Goal: Answer question/provide support: Share knowledge or assist other users

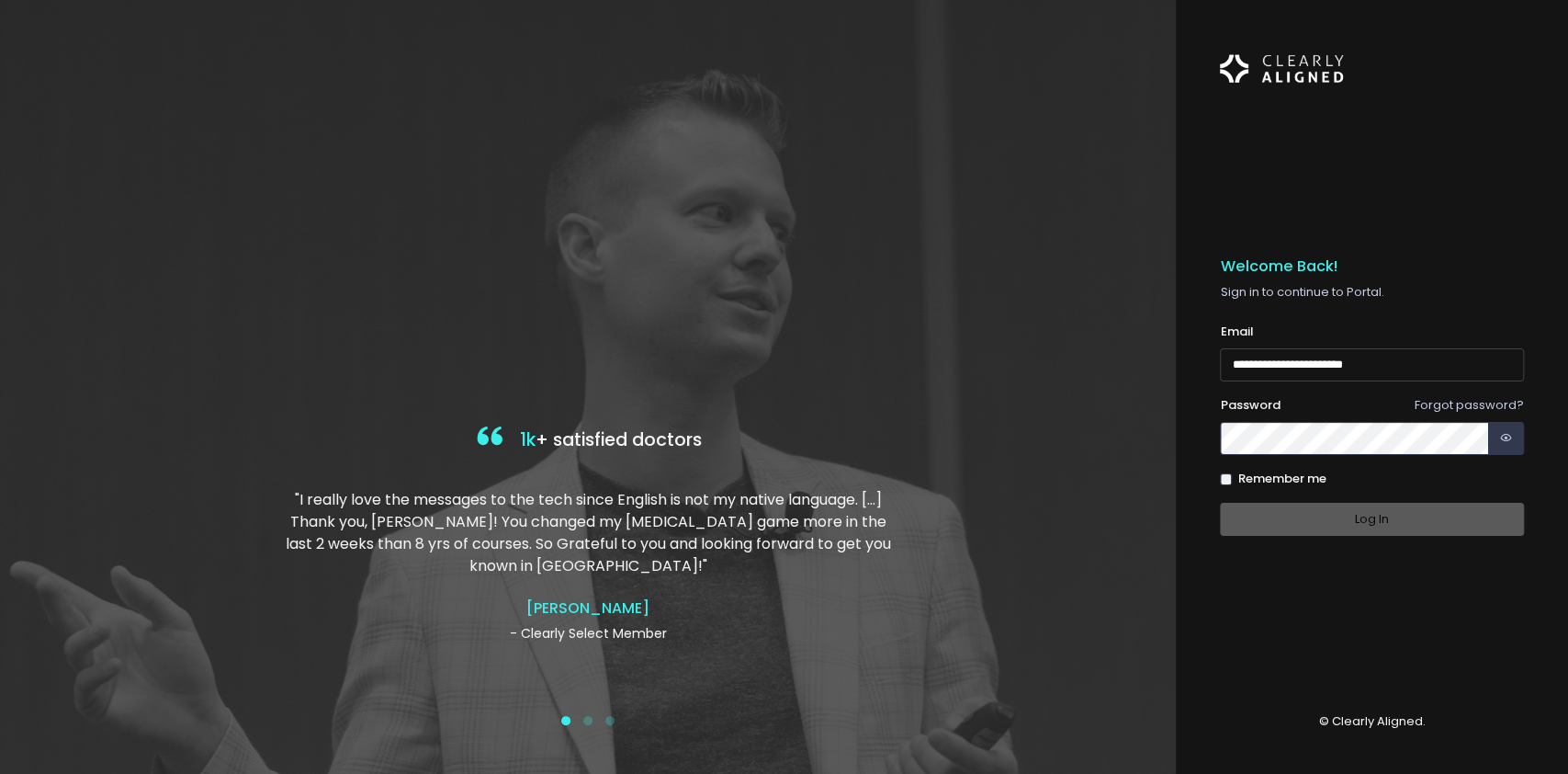
click at [1237, 364] on input "**********" at bounding box center [1372, 365] width 304 height 34
type input "**********"
click at [1264, 511] on button "Log In" at bounding box center [1372, 520] width 304 height 34
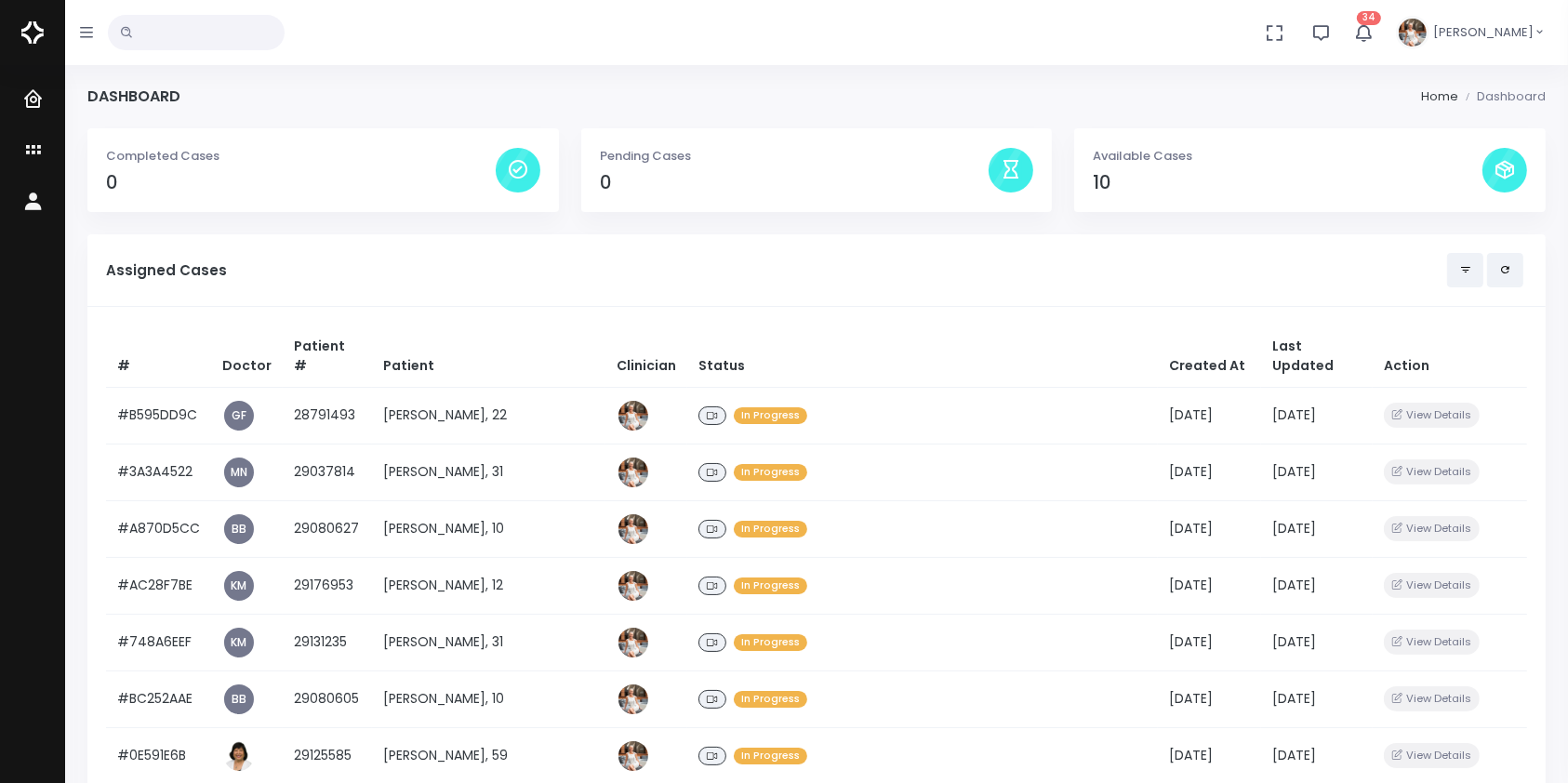
scroll to position [801, 0]
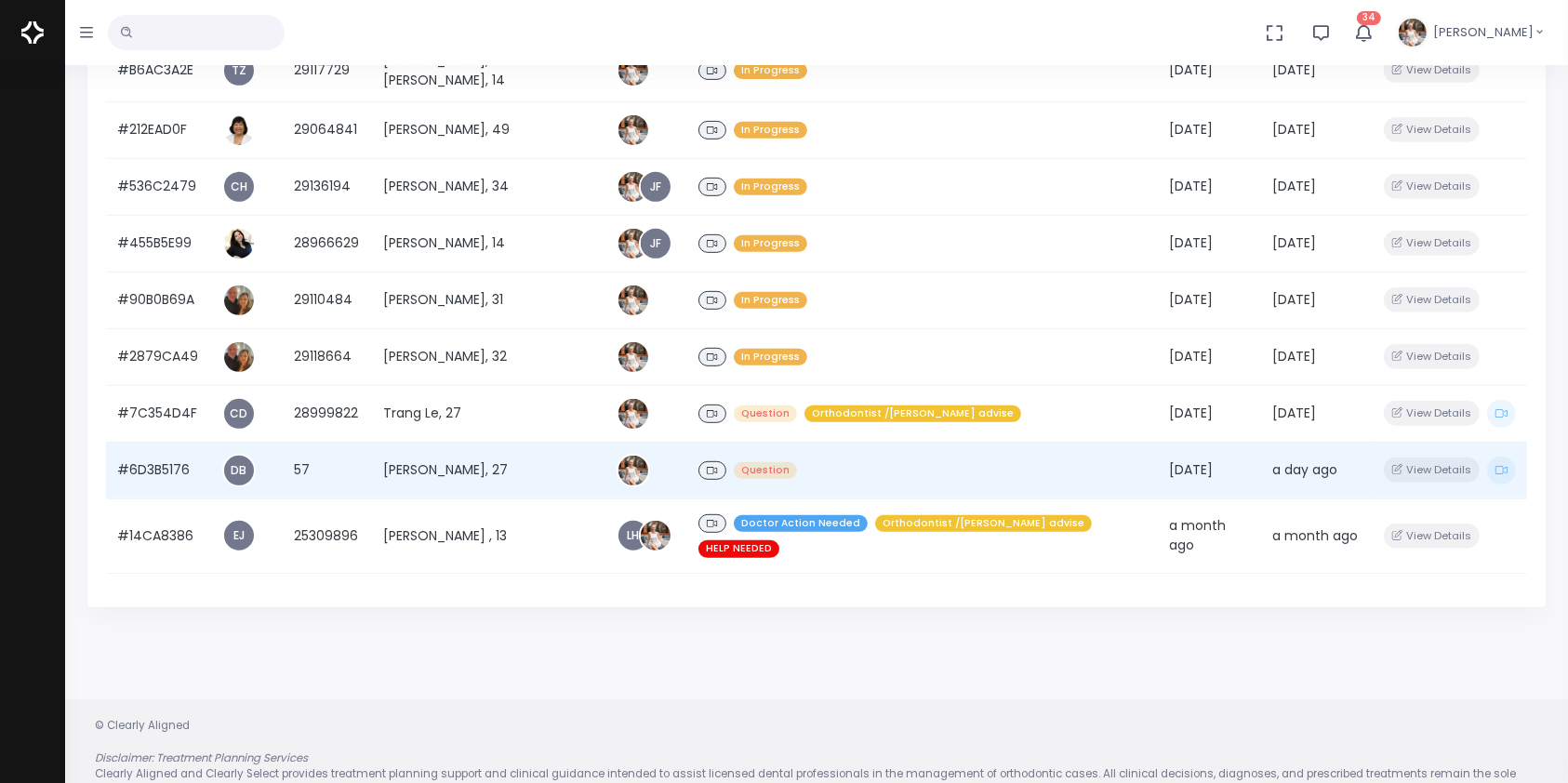
click at [132, 441] on td "#6D3B5176" at bounding box center [158, 470] width 105 height 57
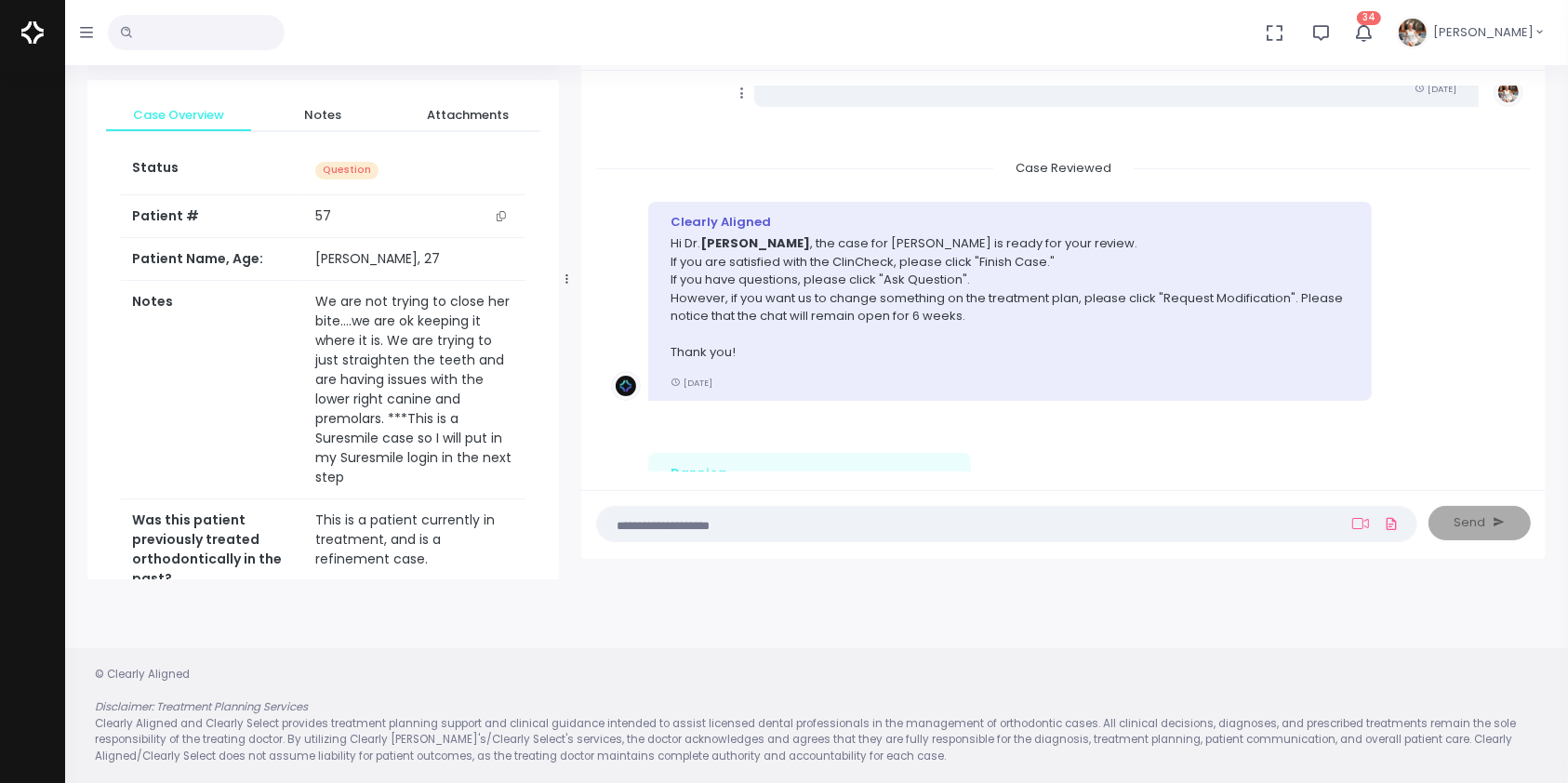
scroll to position [4101, 0]
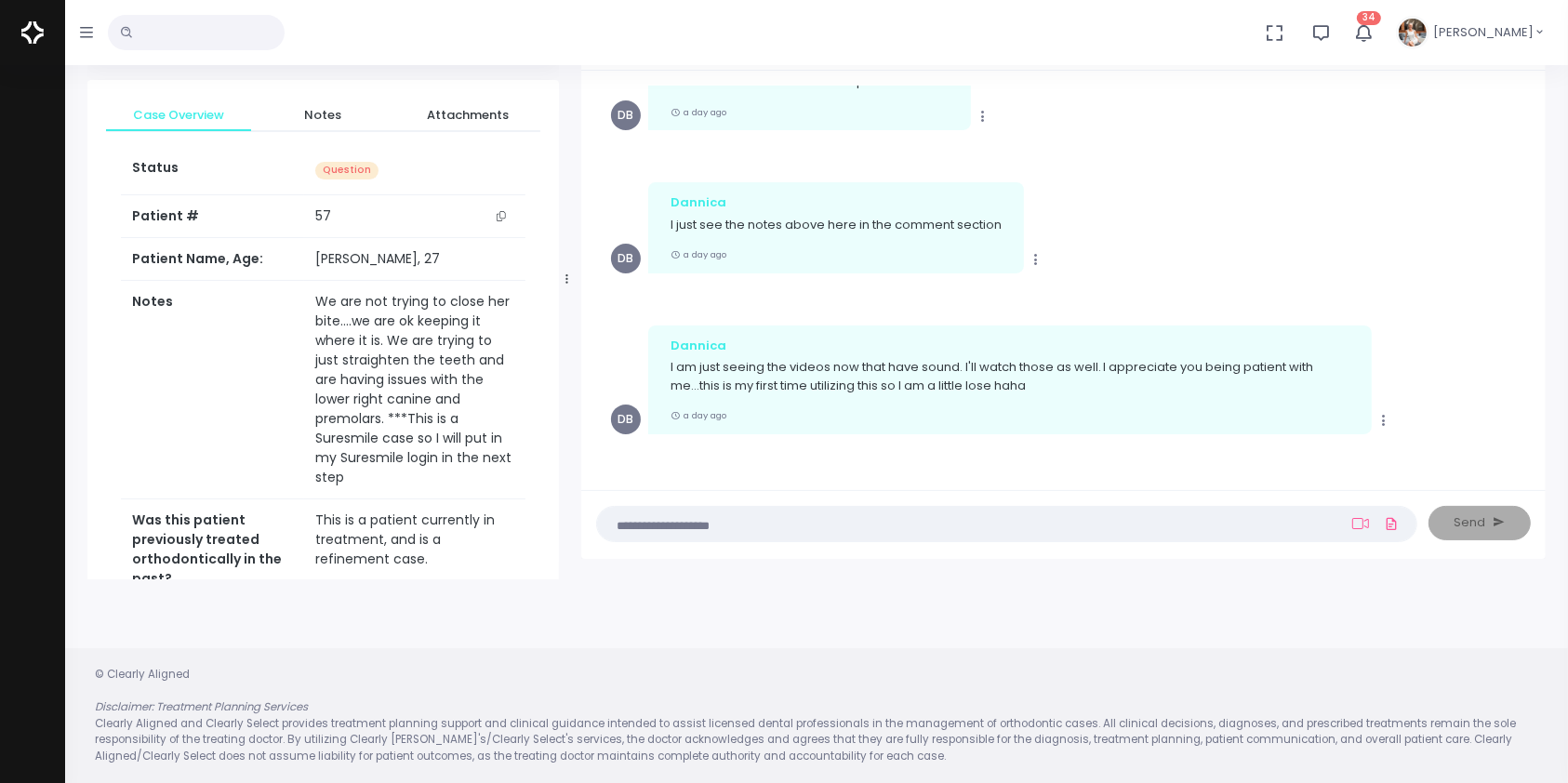
click at [1008, 518] on textarea at bounding box center [970, 523] width 724 height 21
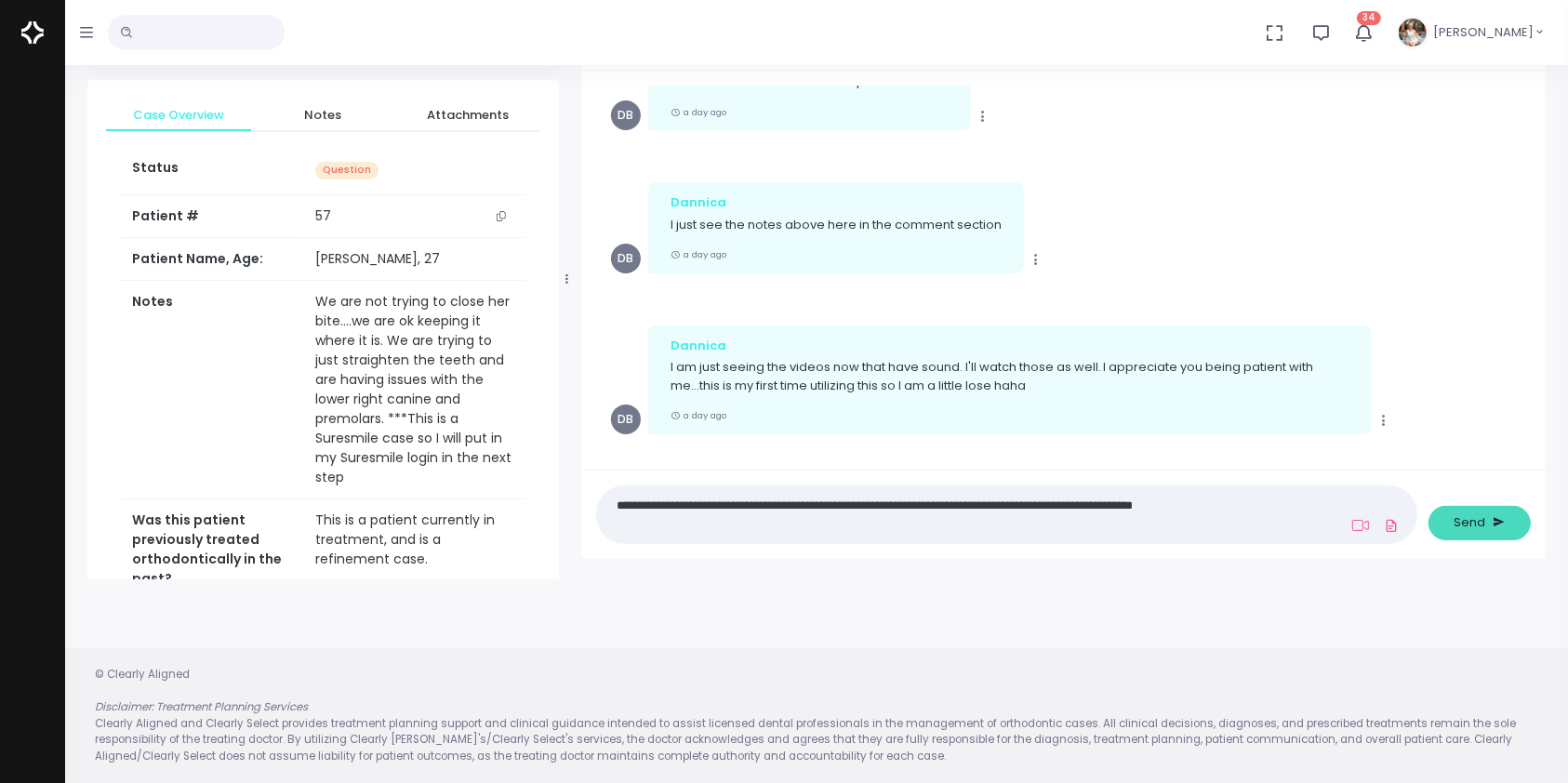
type textarea "**********"
click at [1472, 525] on span "Send" at bounding box center [1470, 522] width 31 height 19
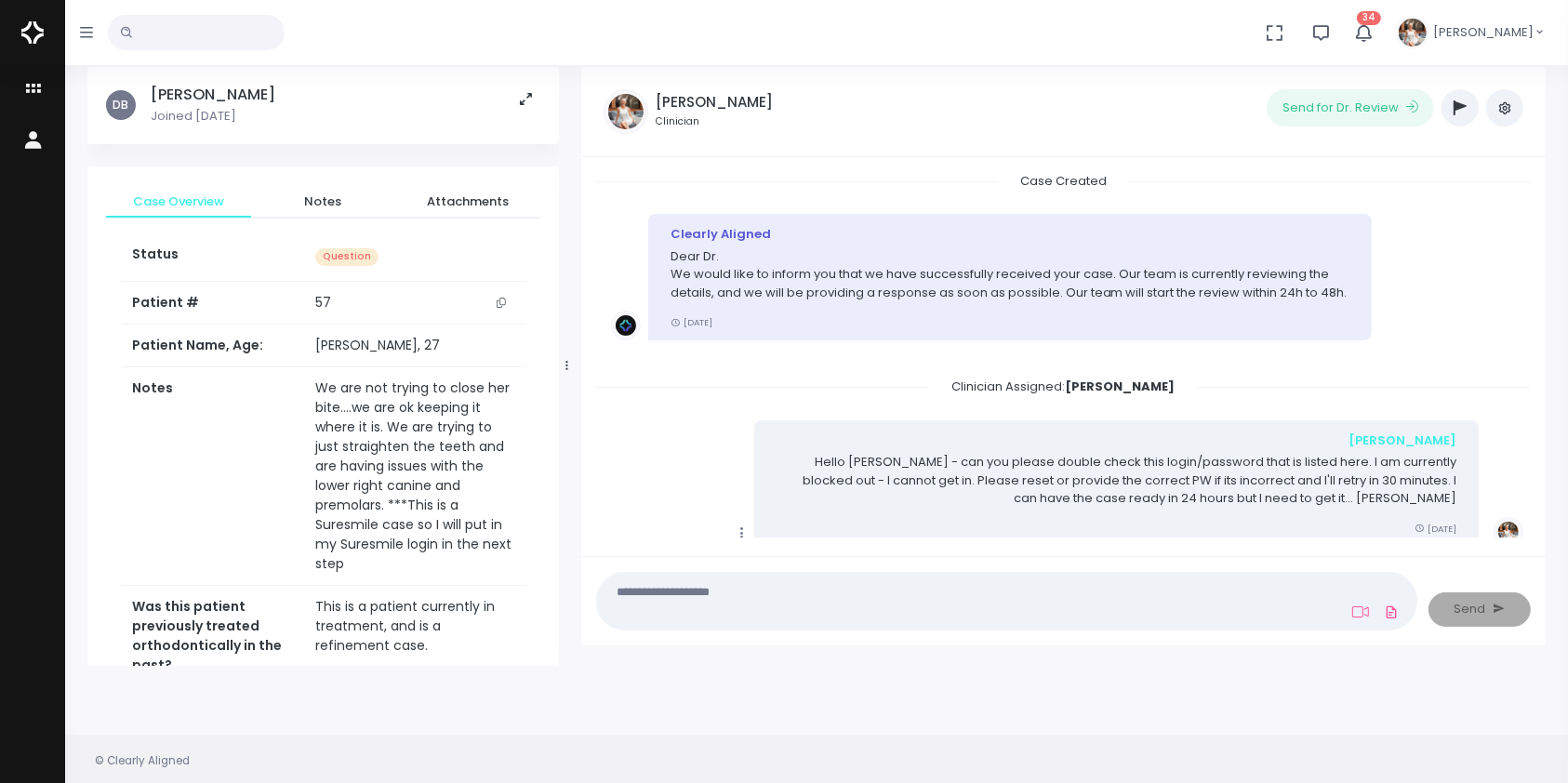
scroll to position [0, 0]
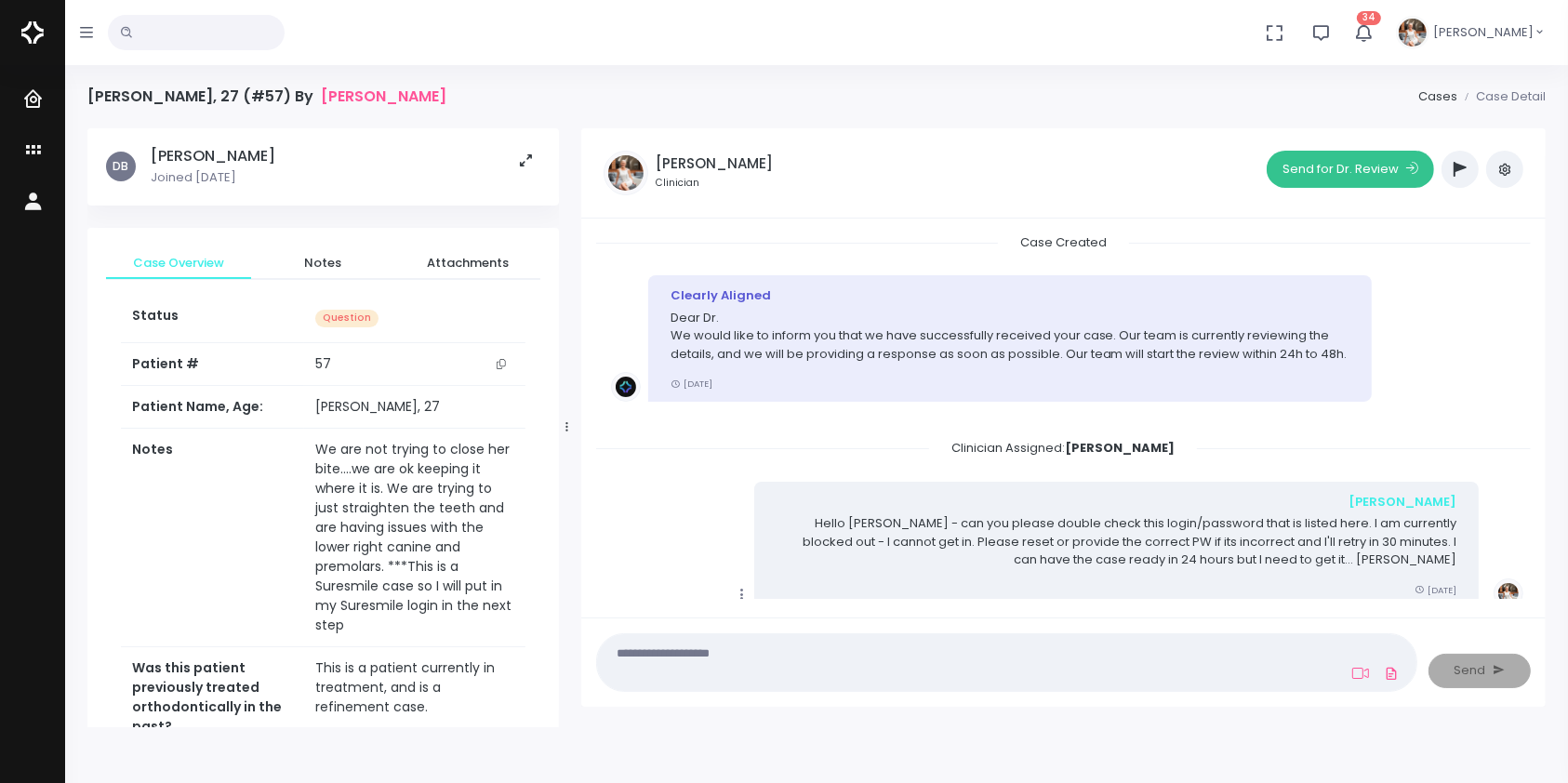
click at [1317, 175] on button "Send for Dr. Review" at bounding box center [1350, 168] width 167 height 37
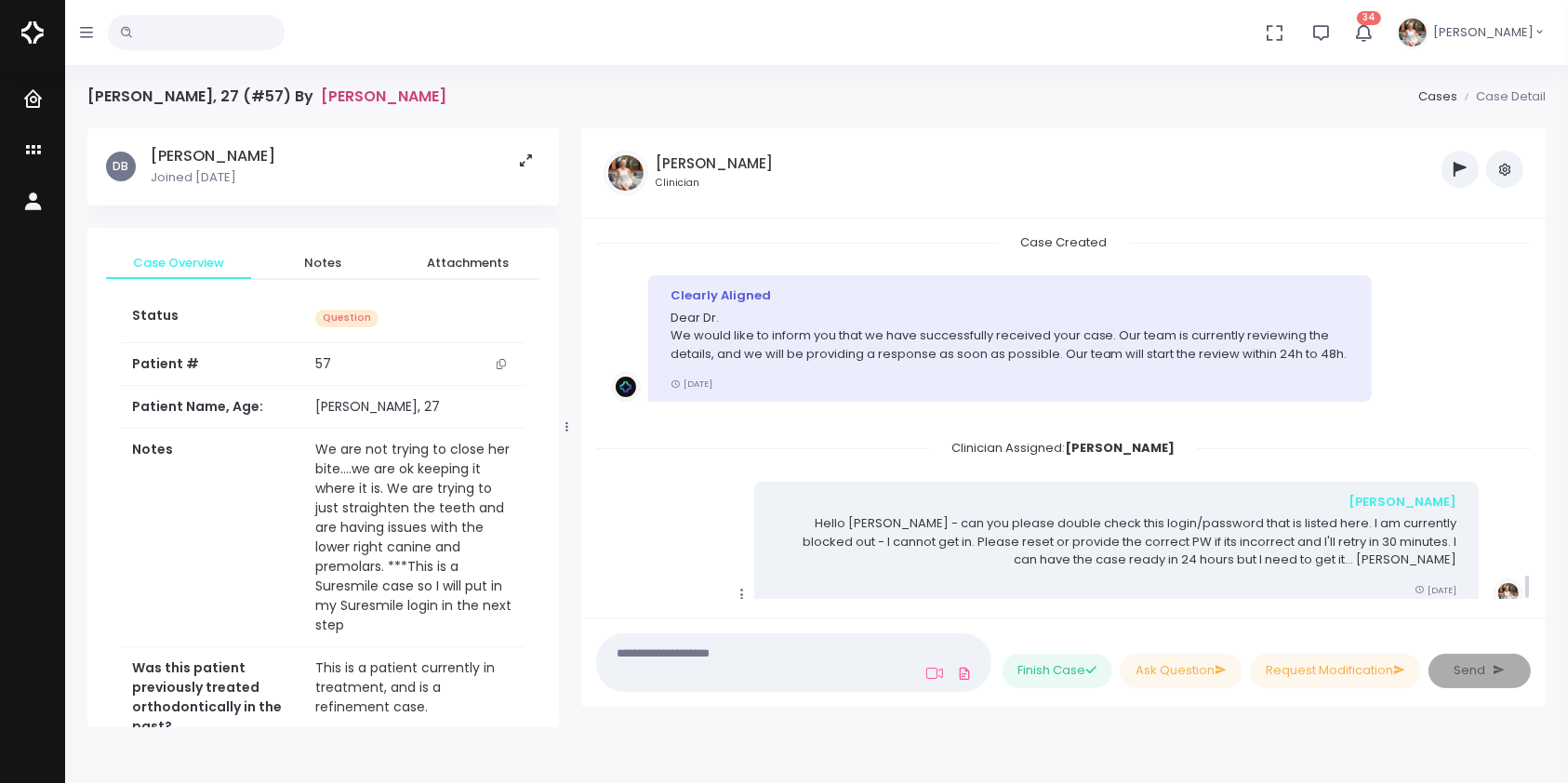
scroll to position [4616, 0]
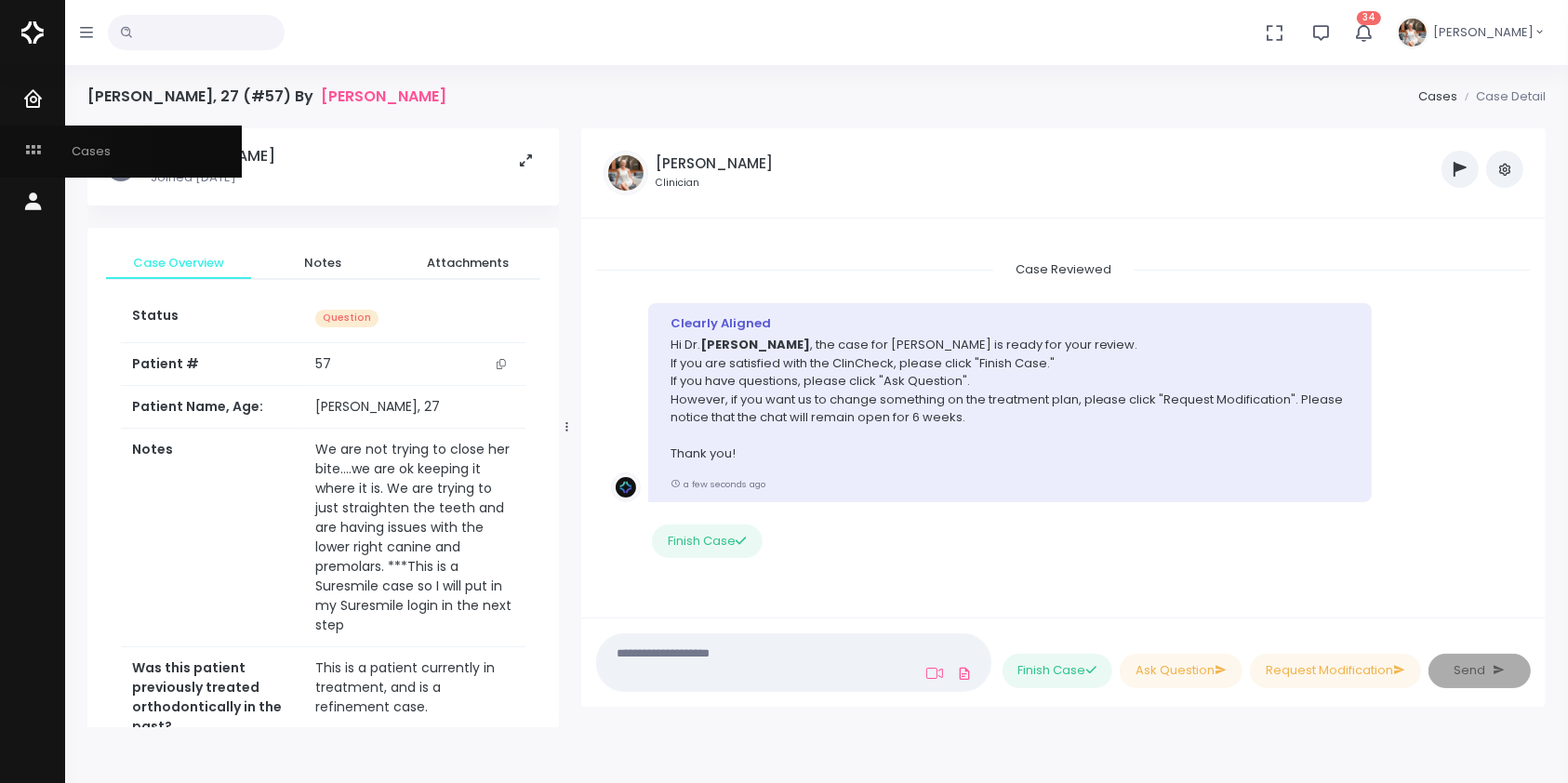
click at [30, 155] on icon "scrollable content" at bounding box center [34, 151] width 26 height 23
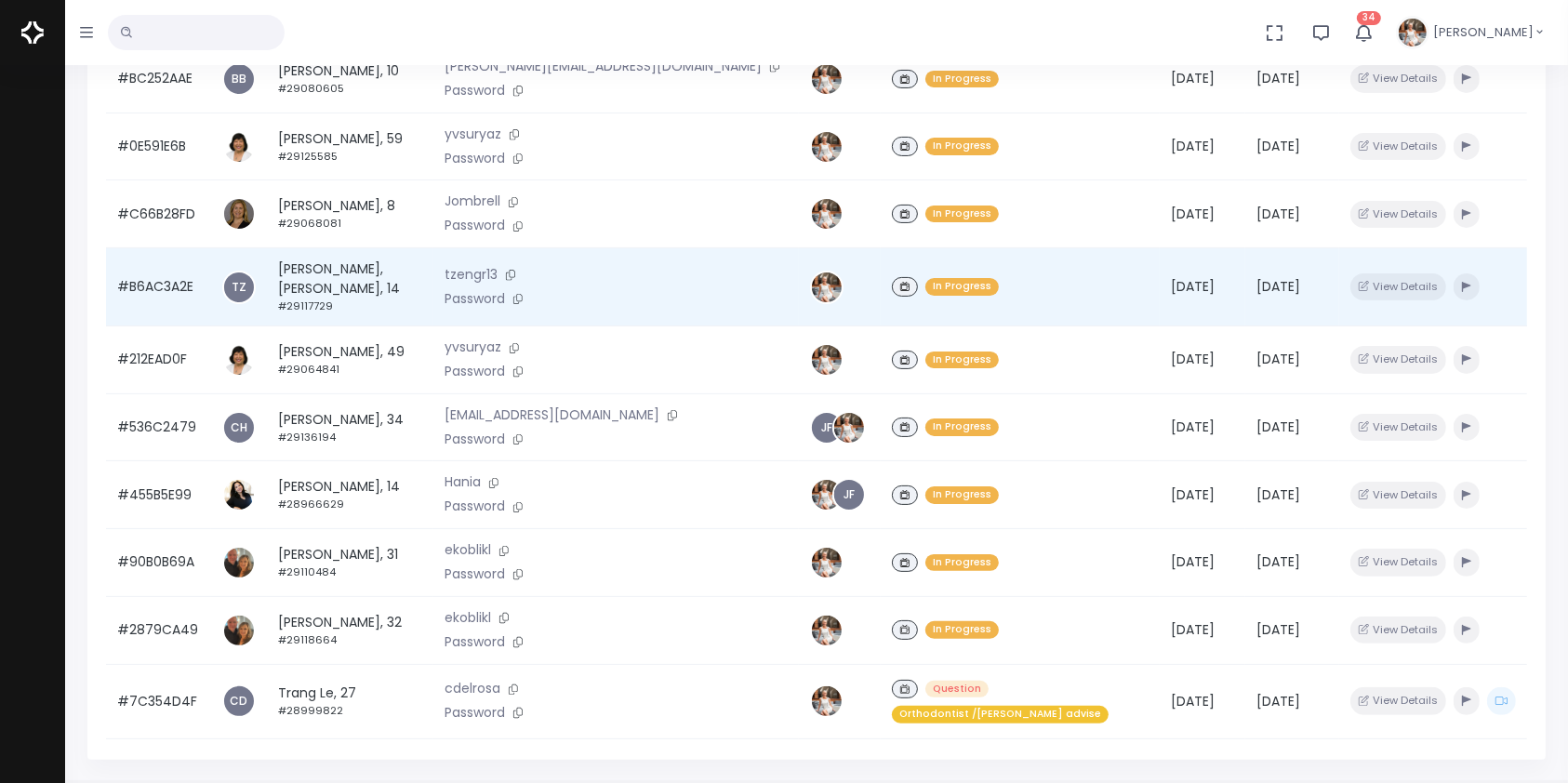
scroll to position [444, 0]
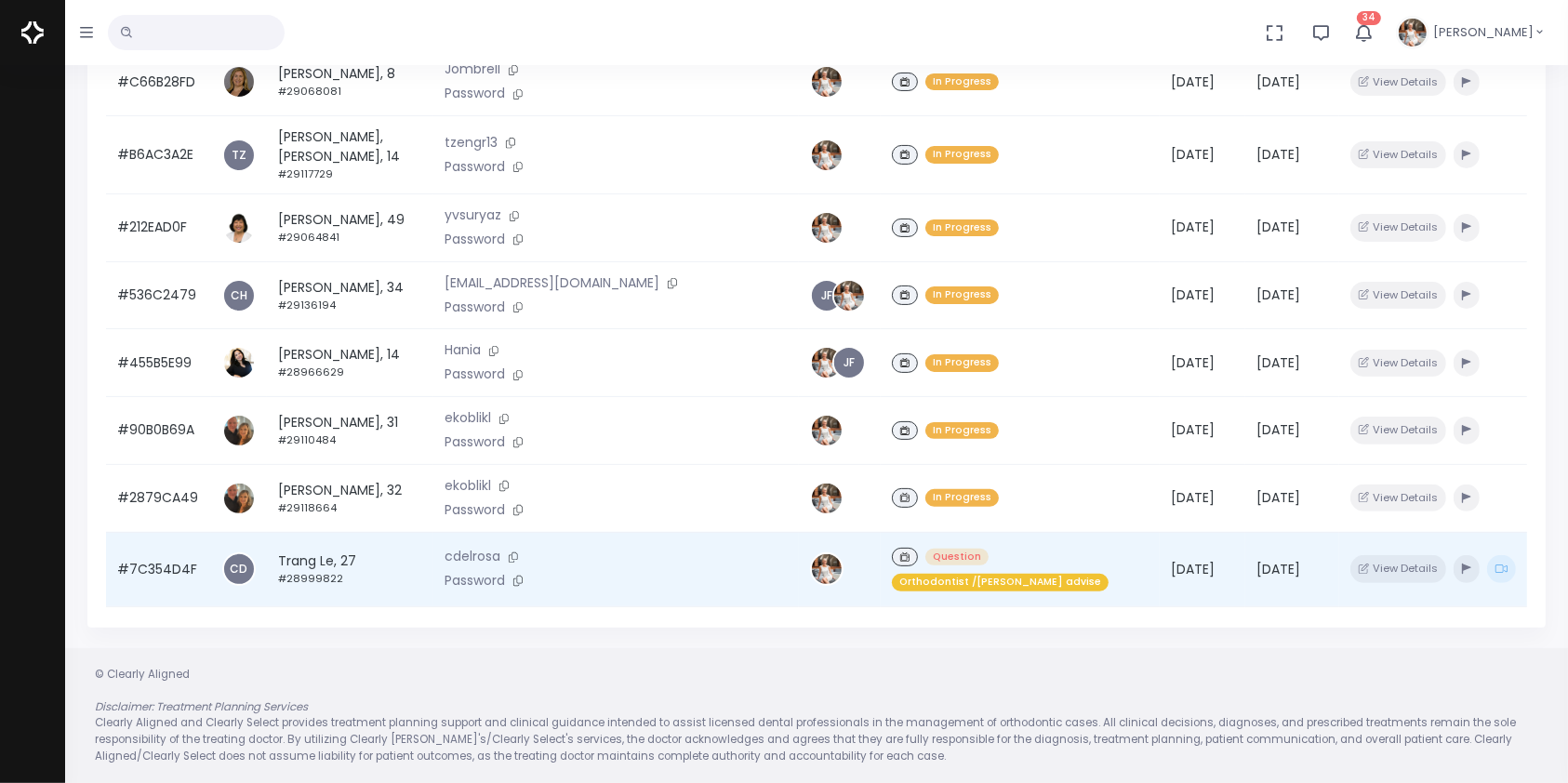
click at [149, 557] on td "#7C354D4F" at bounding box center [158, 569] width 105 height 74
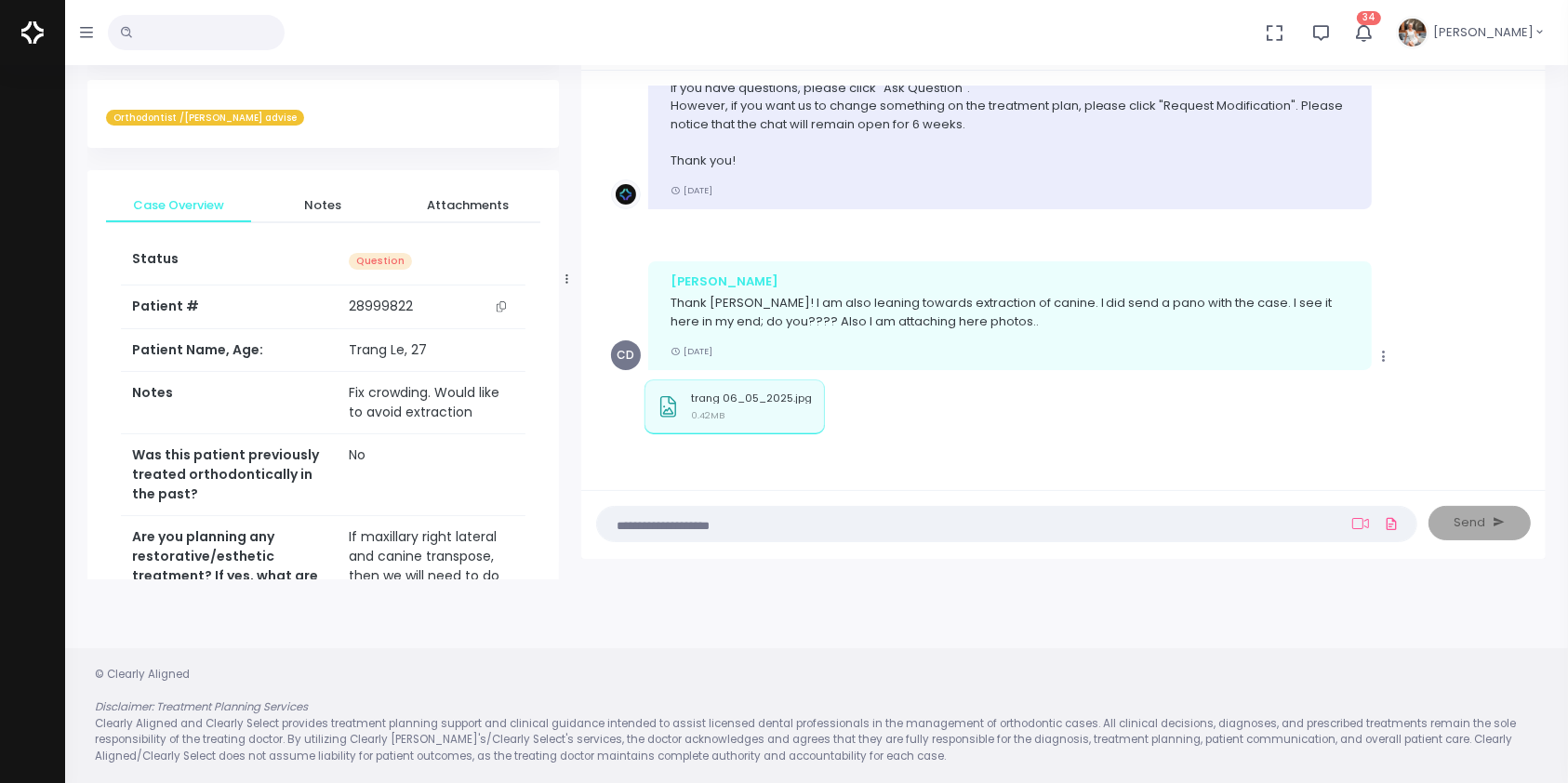
scroll to position [1027, 0]
click at [923, 518] on textarea at bounding box center [970, 523] width 724 height 21
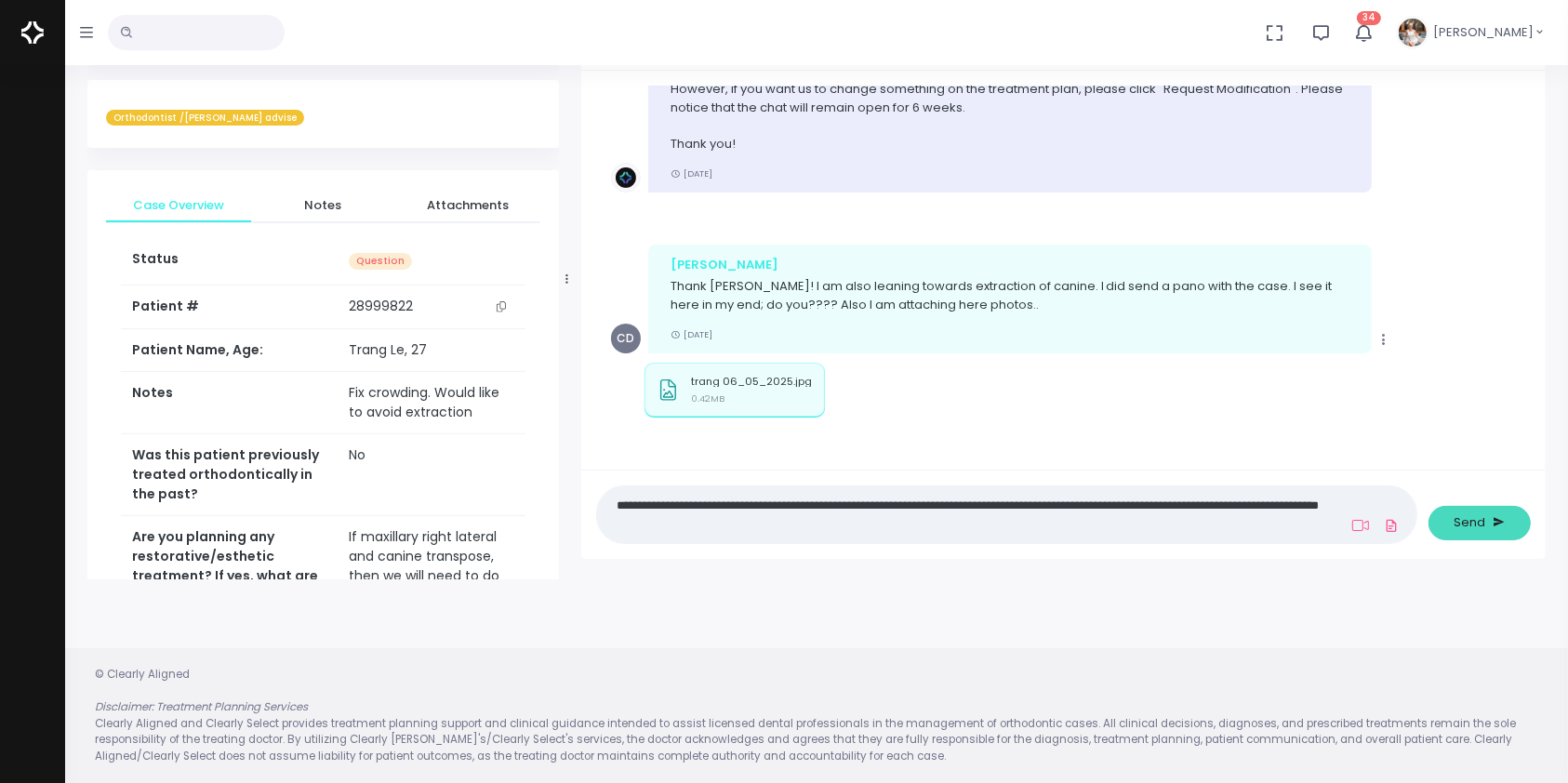
type textarea "**********"
click at [1480, 527] on span "Send" at bounding box center [1470, 522] width 31 height 19
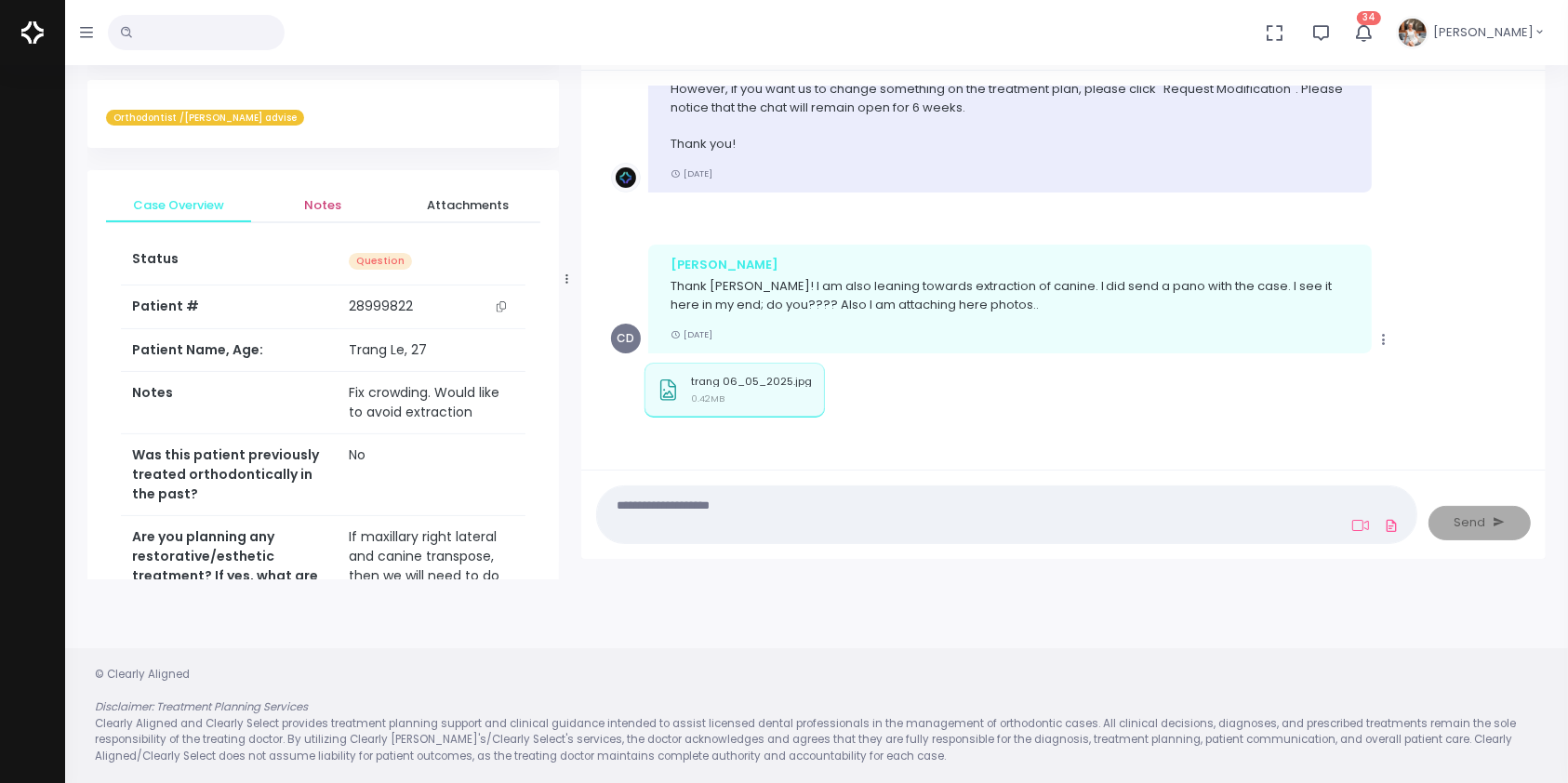
click at [328, 210] on span "Notes" at bounding box center [323, 206] width 115 height 19
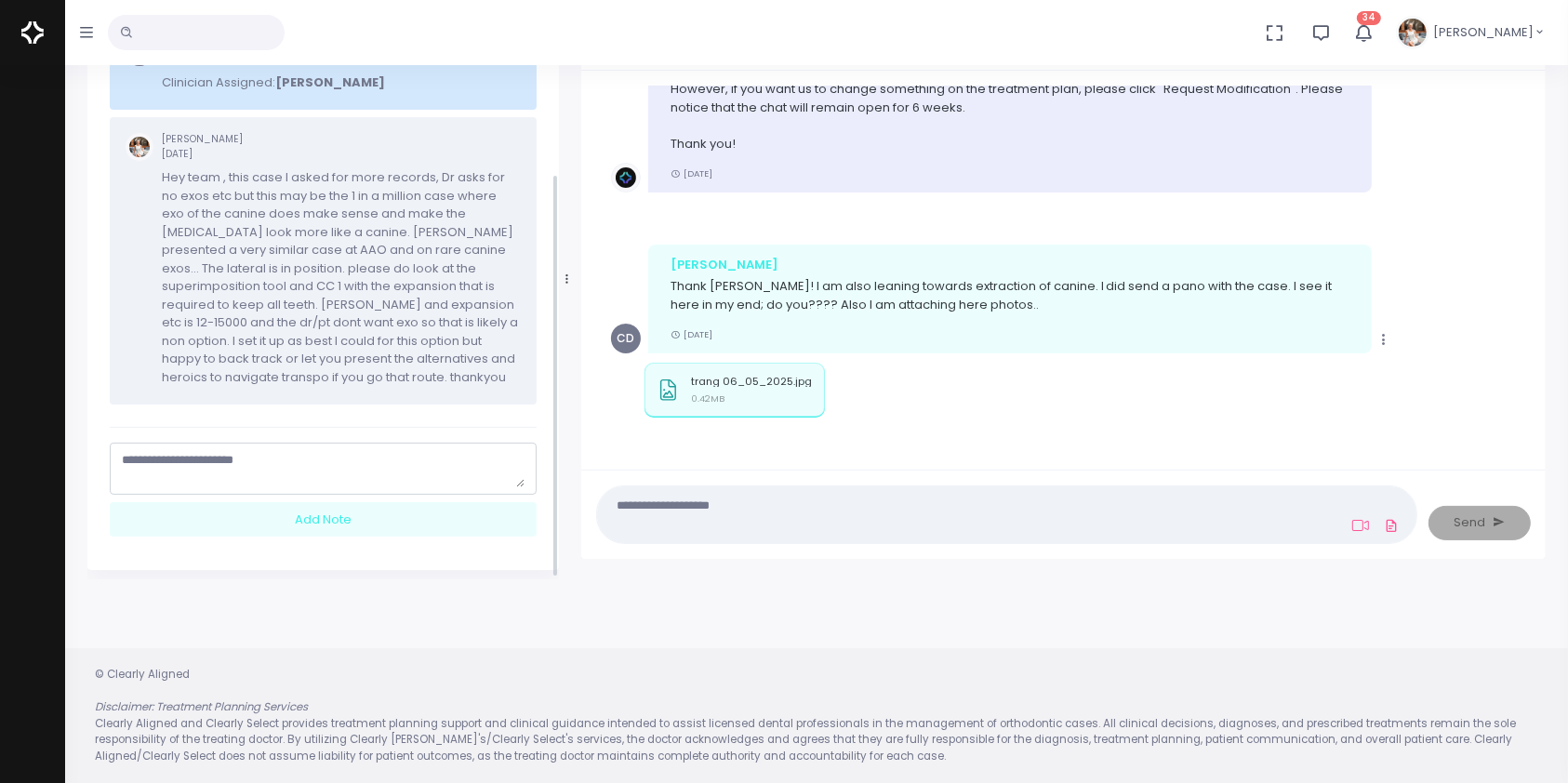
scroll to position [287, 0]
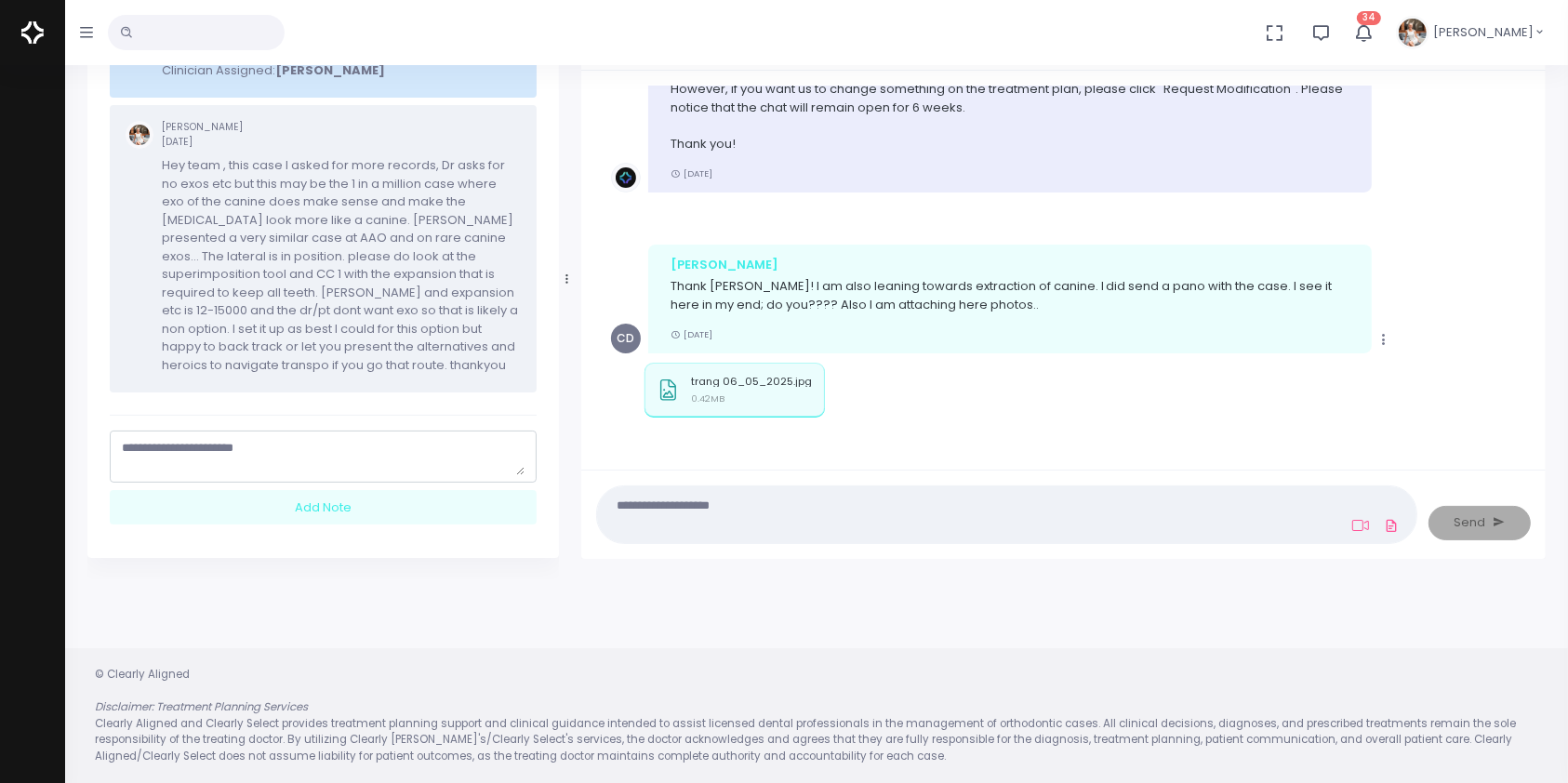
click at [284, 447] on textarea "scrollable content" at bounding box center [323, 457] width 402 height 36
click at [483, 447] on textarea "**********" at bounding box center [323, 457] width 402 height 36
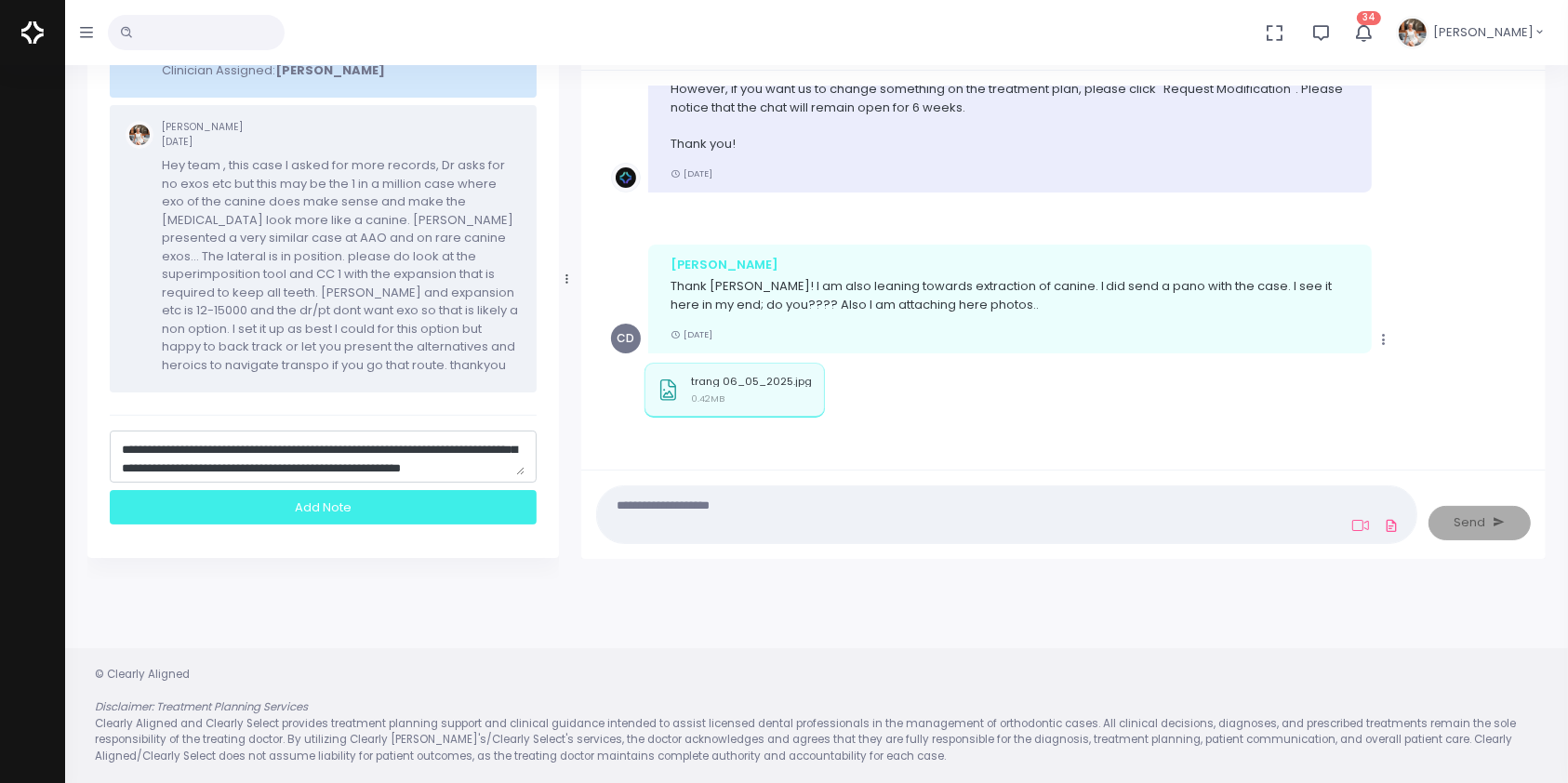
type textarea "**********"
click at [335, 505] on div "Add Note" at bounding box center [323, 507] width 427 height 34
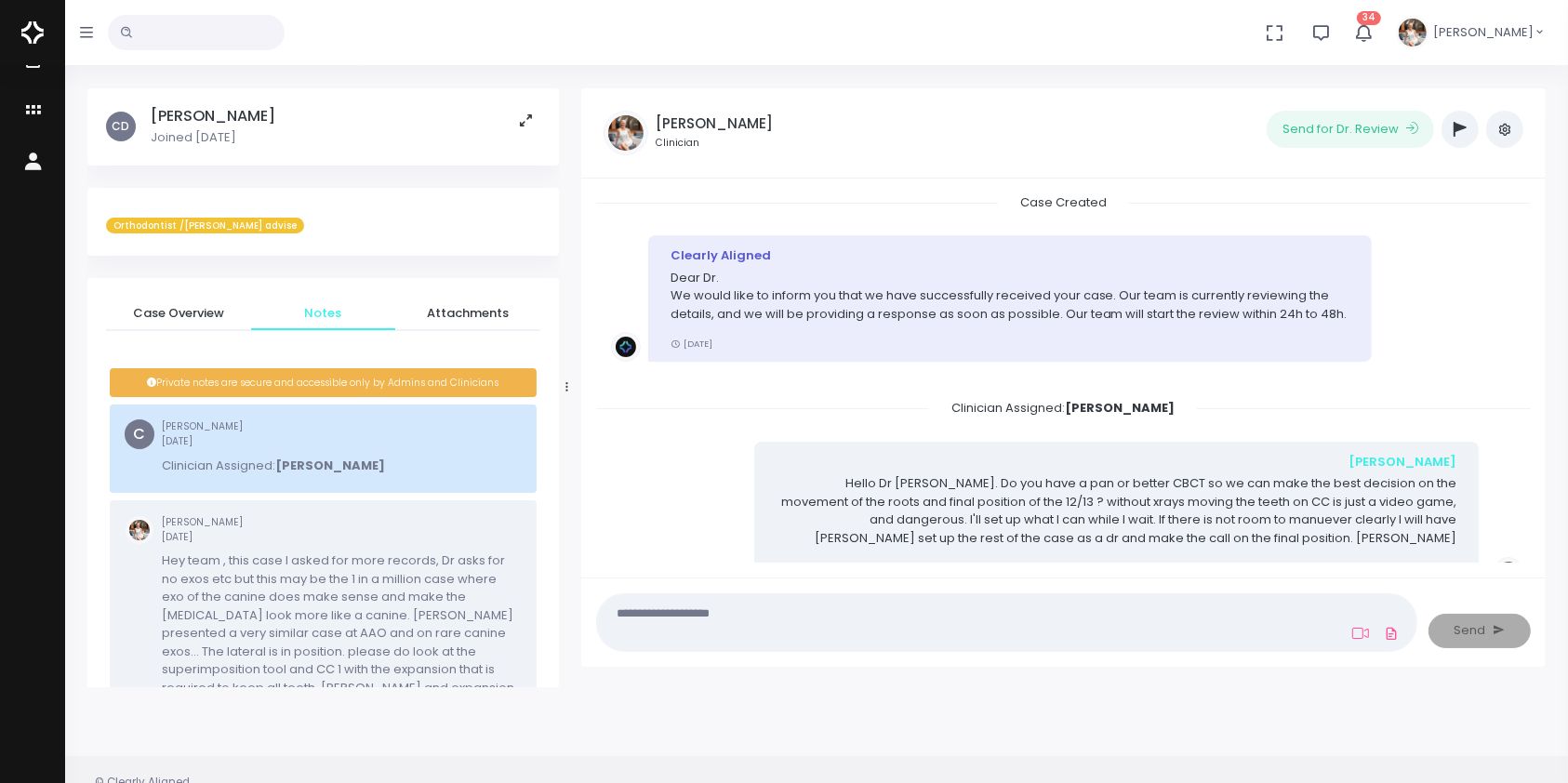
scroll to position [0, 0]
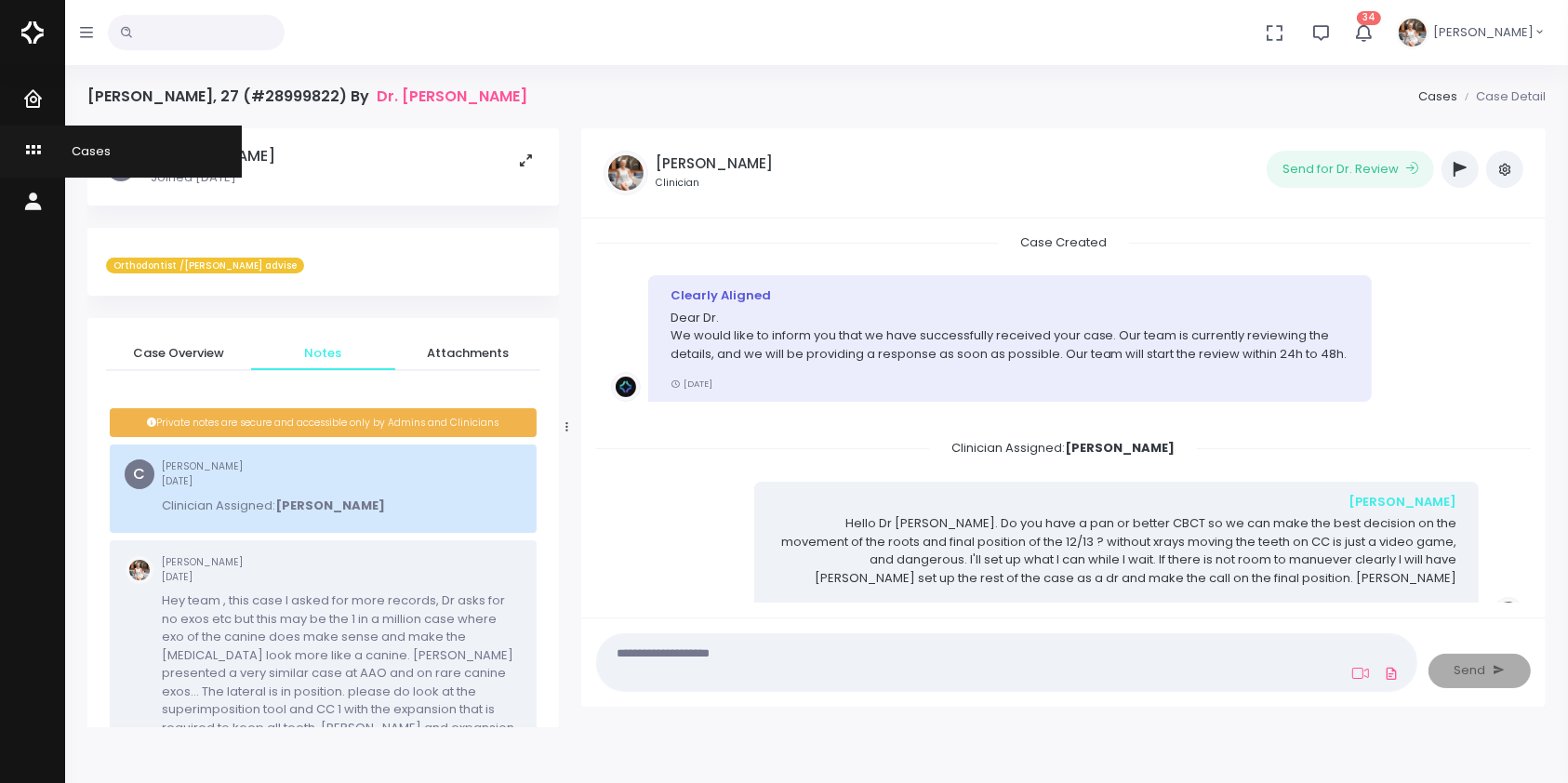
click at [29, 145] on icon "scrollable content" at bounding box center [34, 151] width 26 height 23
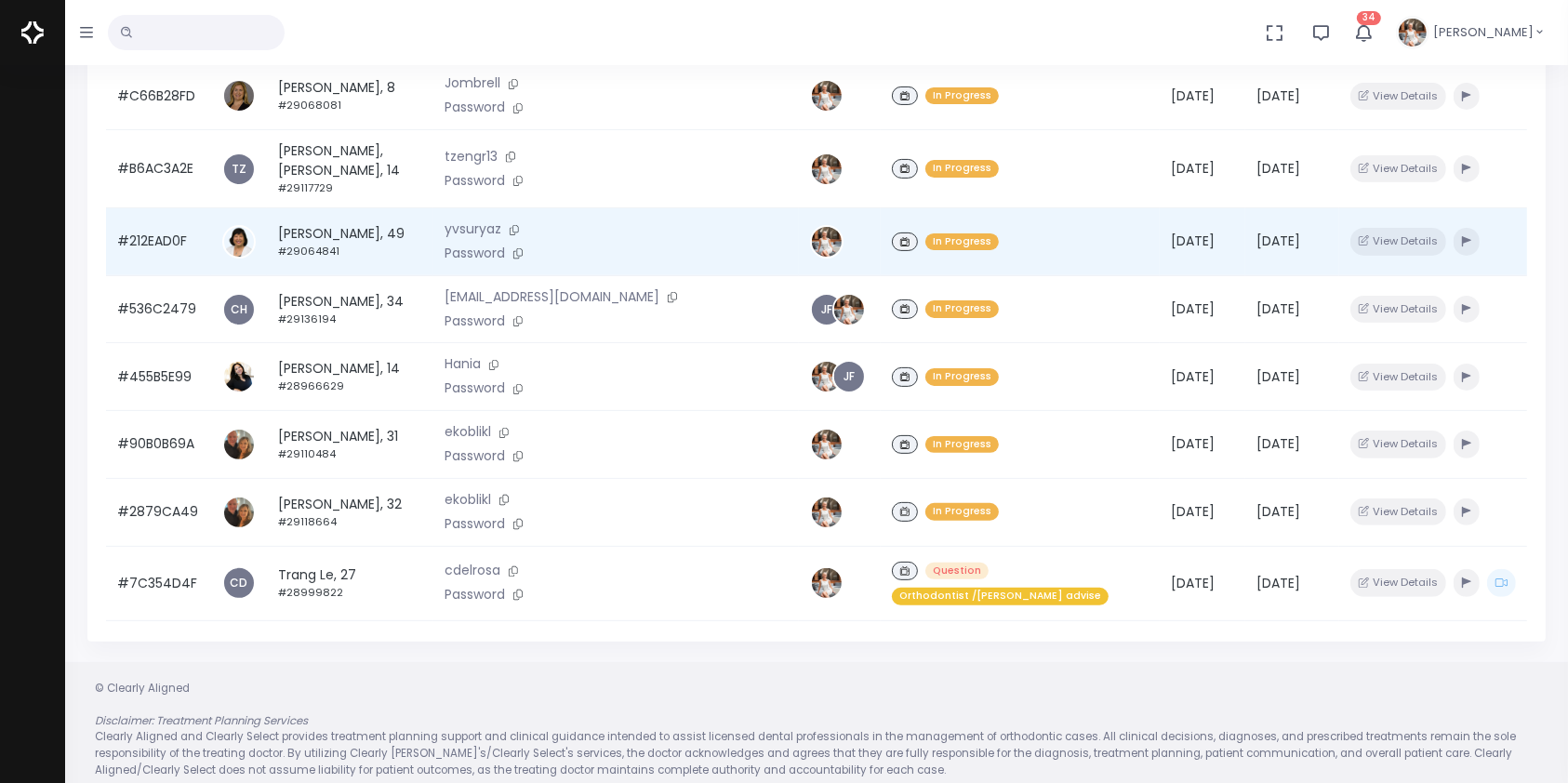
scroll to position [444, 0]
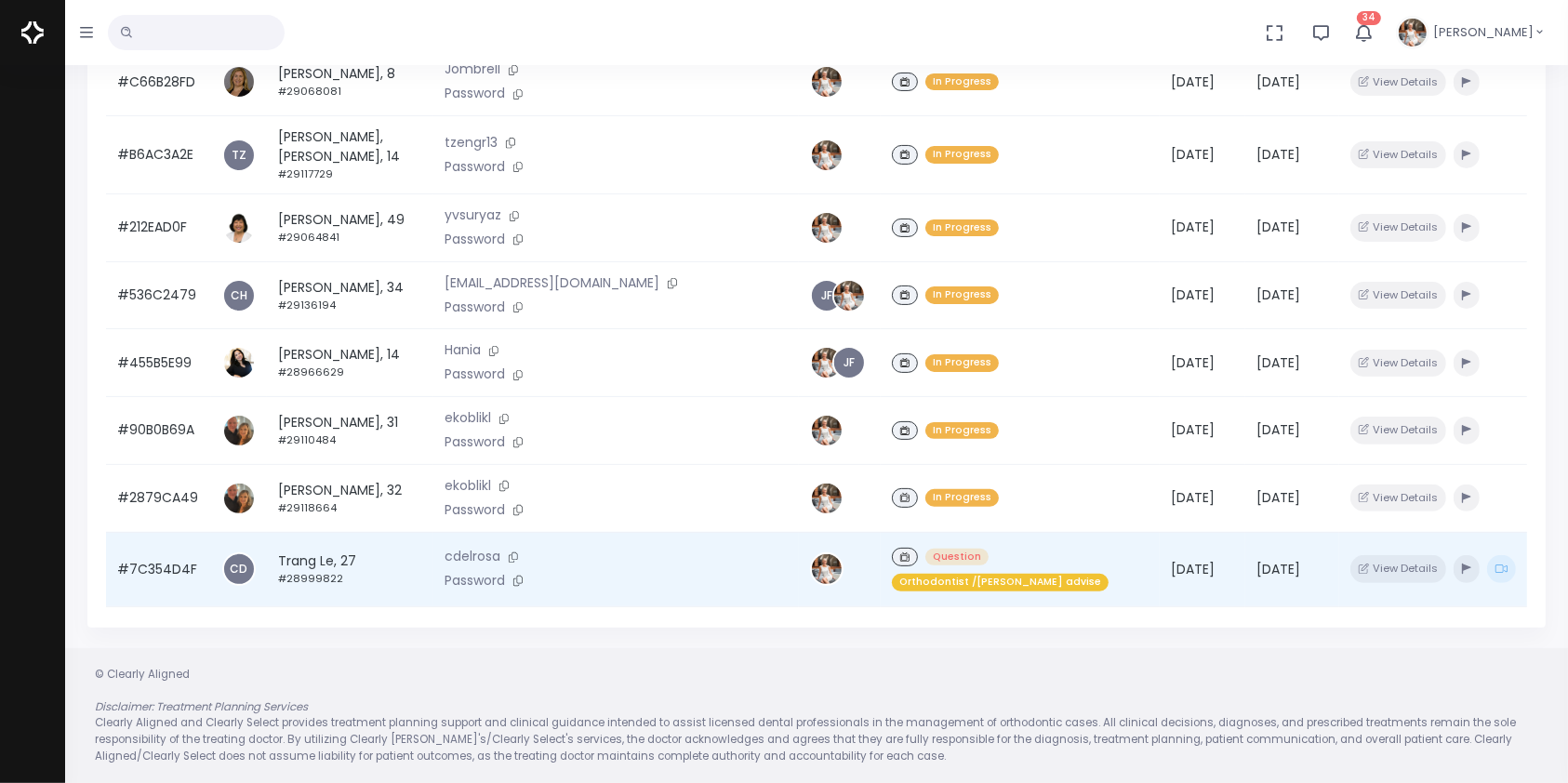
click at [150, 559] on td "#7C354D4F" at bounding box center [158, 569] width 105 height 74
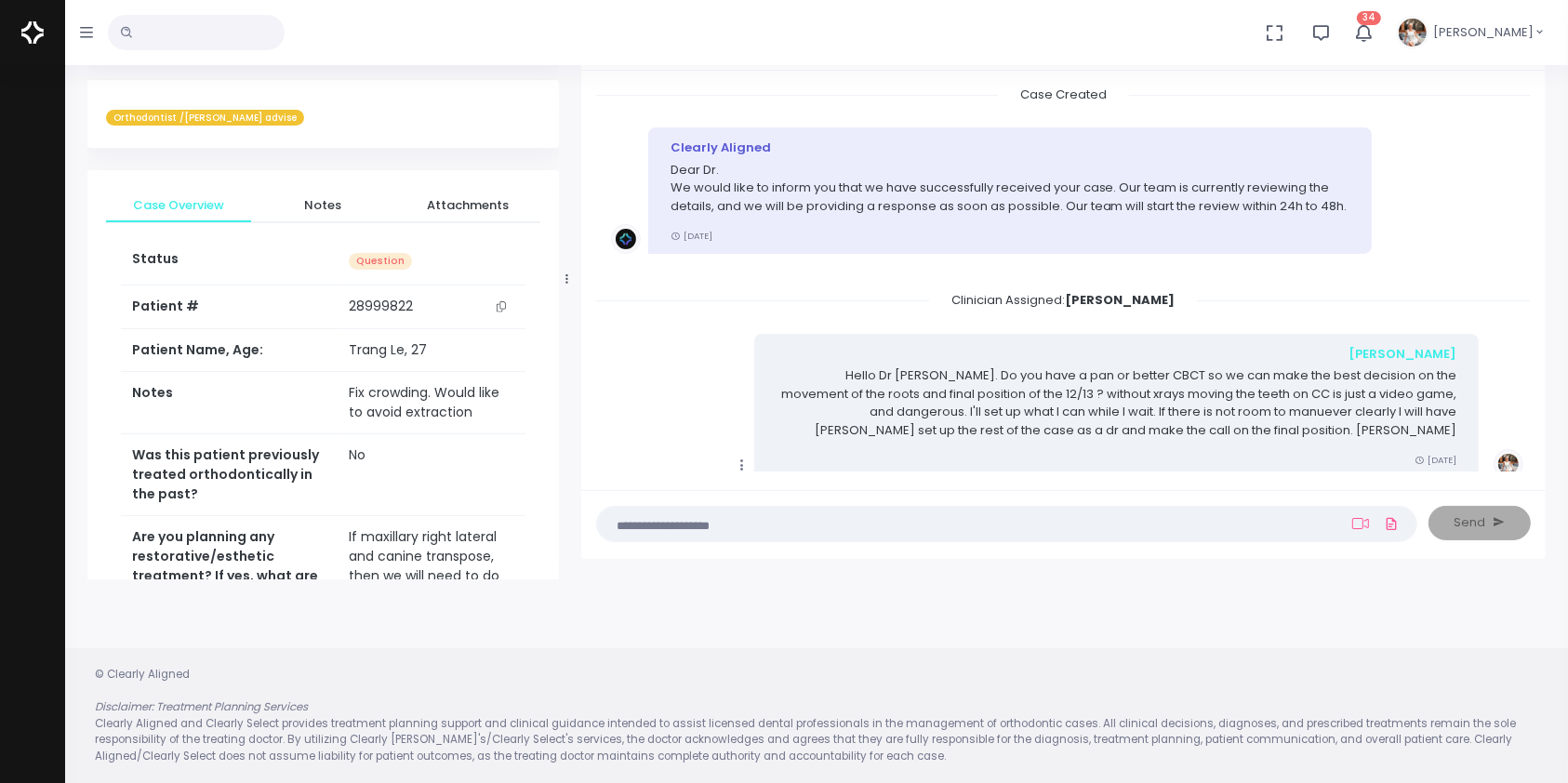
scroll to position [1174, 0]
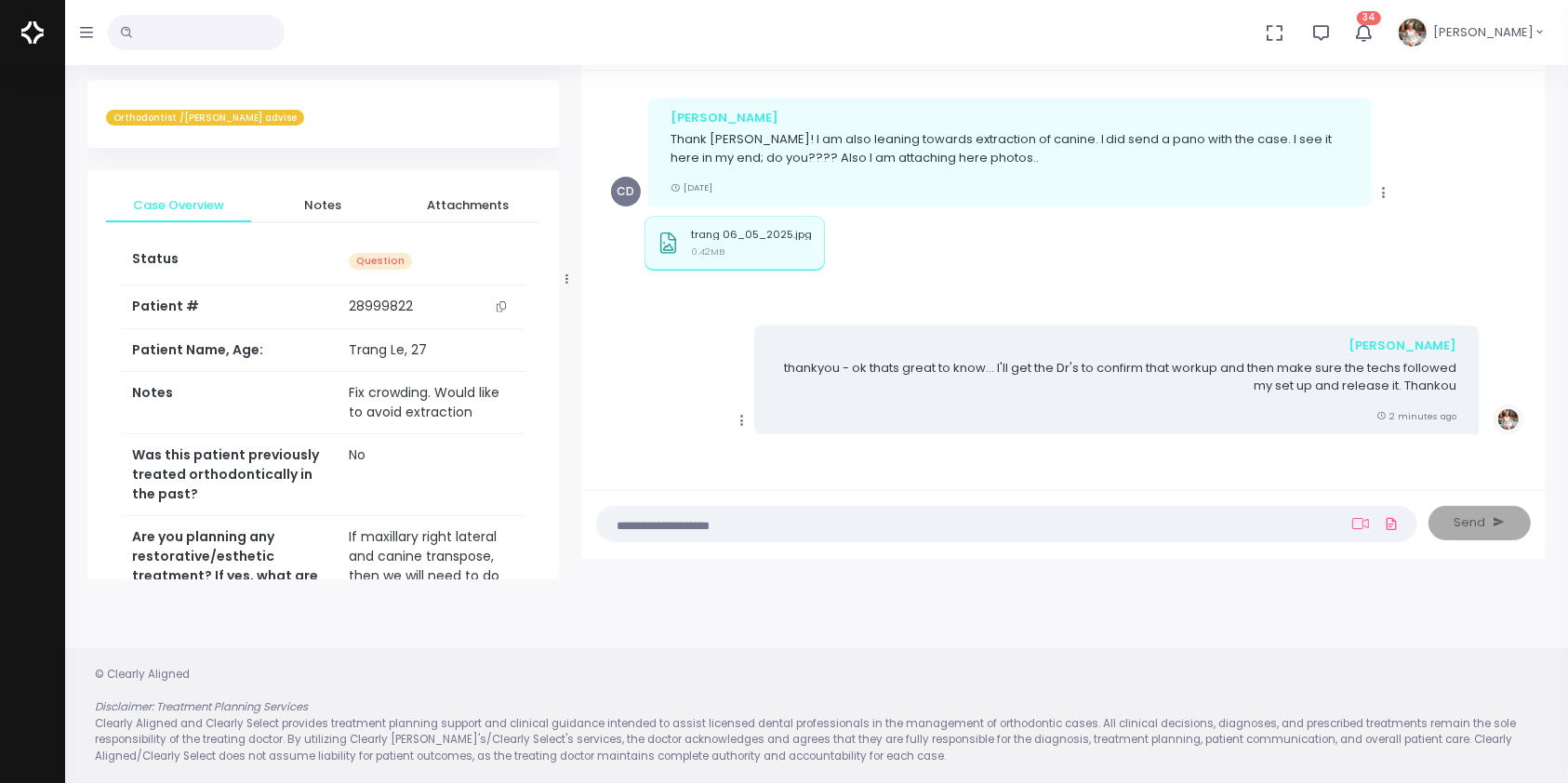
click at [1374, 29] on icon "button" at bounding box center [1362, 32] width 23 height 23
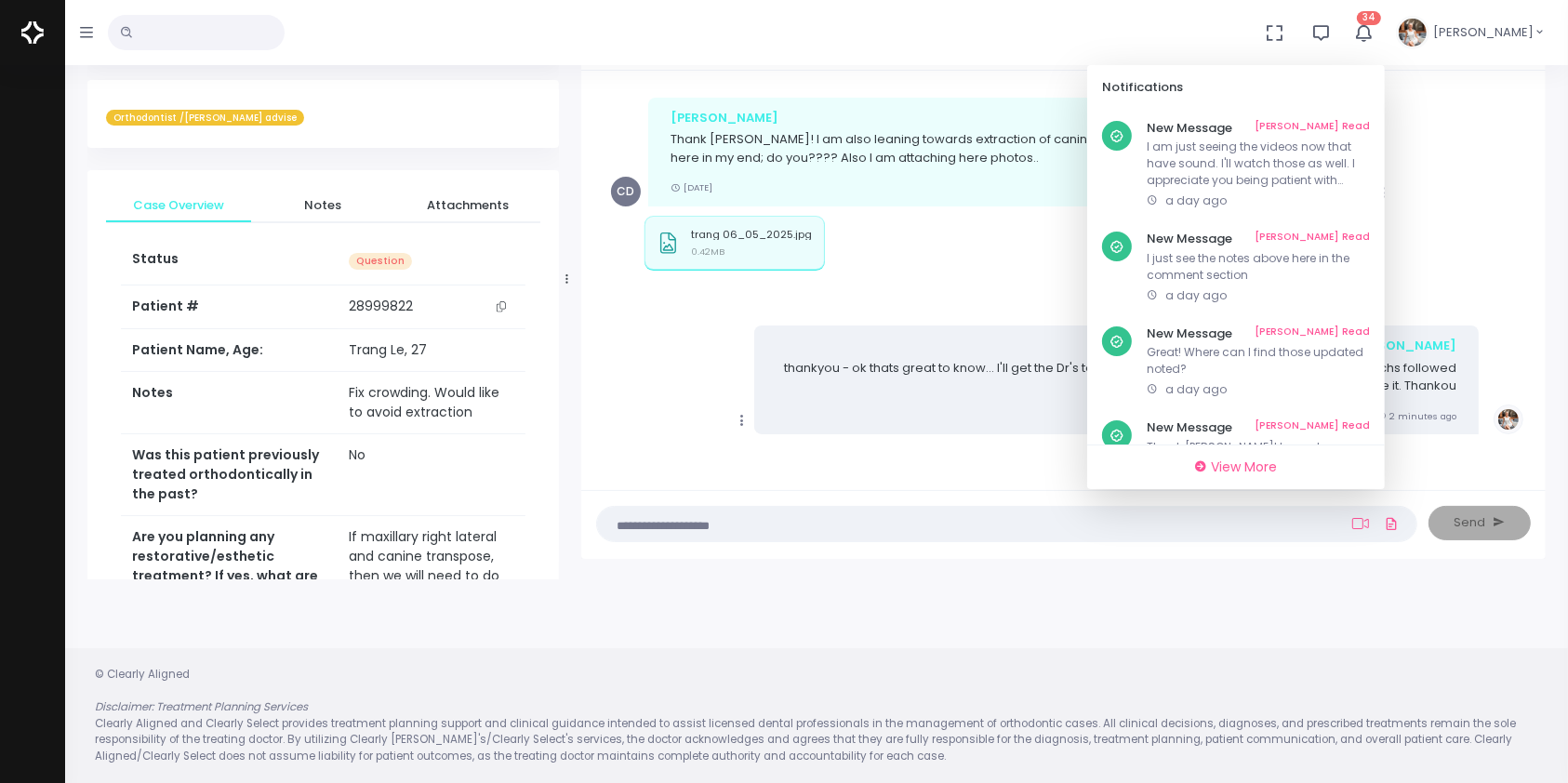
click at [1502, 130] on div "Mark as Video Review Copy [PERSON_NAME] Thank [PERSON_NAME]! I am also leaning …" at bounding box center [1063, 152] width 905 height 108
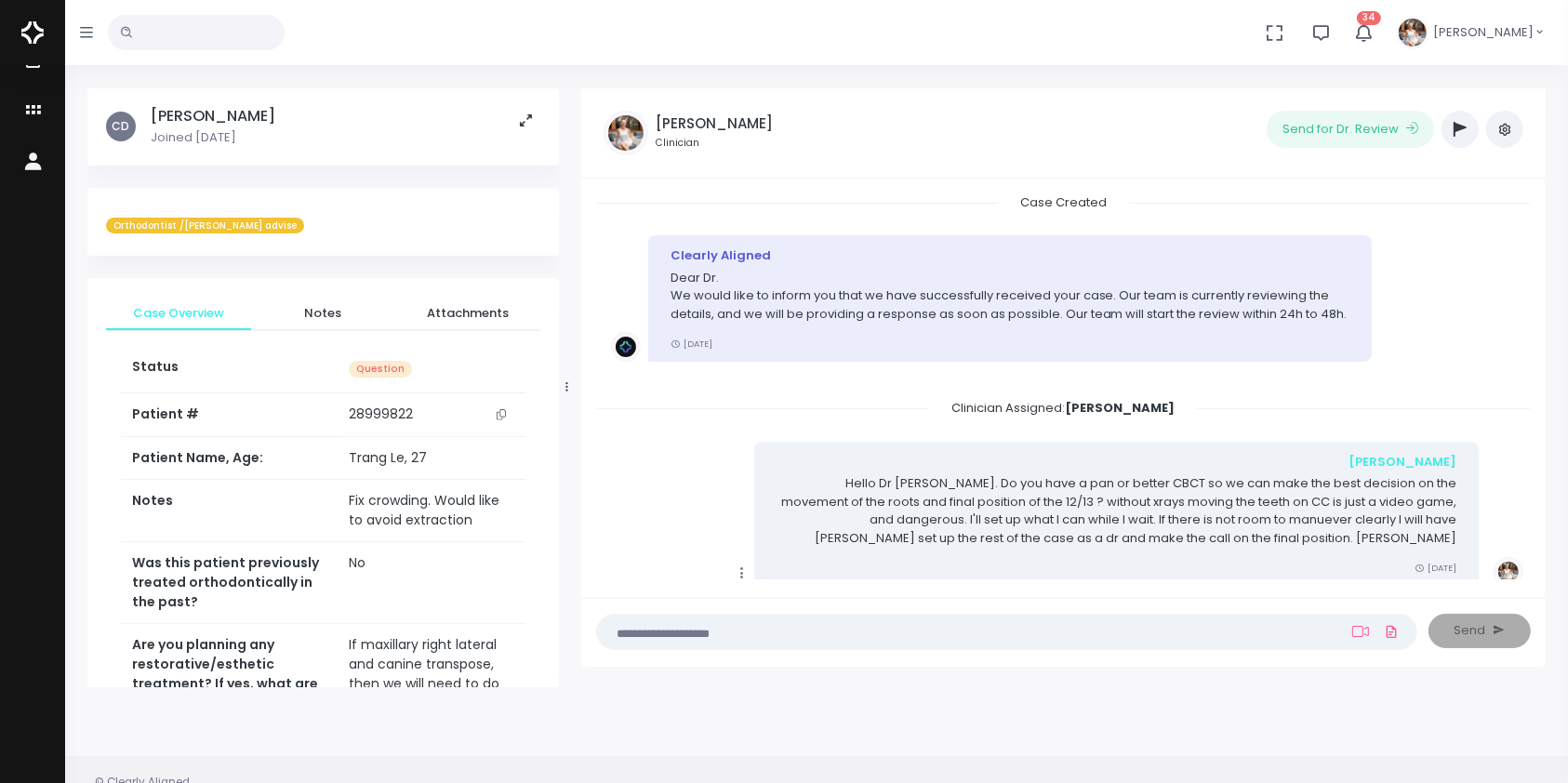
scroll to position [0, 0]
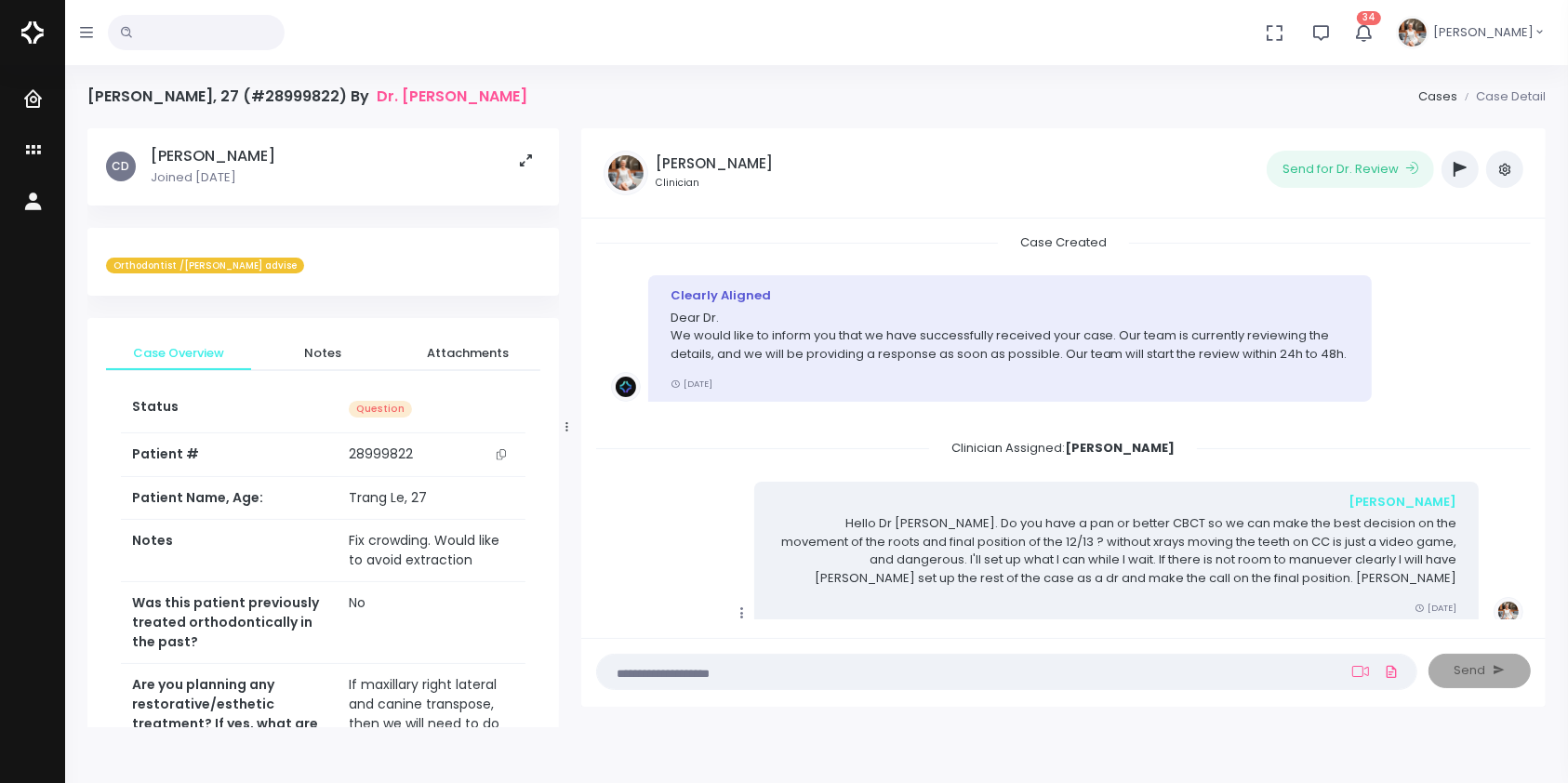
click at [1463, 174] on icon "button" at bounding box center [1460, 169] width 13 height 15
click at [1448, 165] on button "button" at bounding box center [1460, 168] width 37 height 37
click at [1455, 164] on icon "button" at bounding box center [1460, 169] width 13 height 15
click at [1457, 165] on icon "button" at bounding box center [1460, 169] width 13 height 15
click at [1457, 166] on icon "button" at bounding box center [1460, 169] width 13 height 15
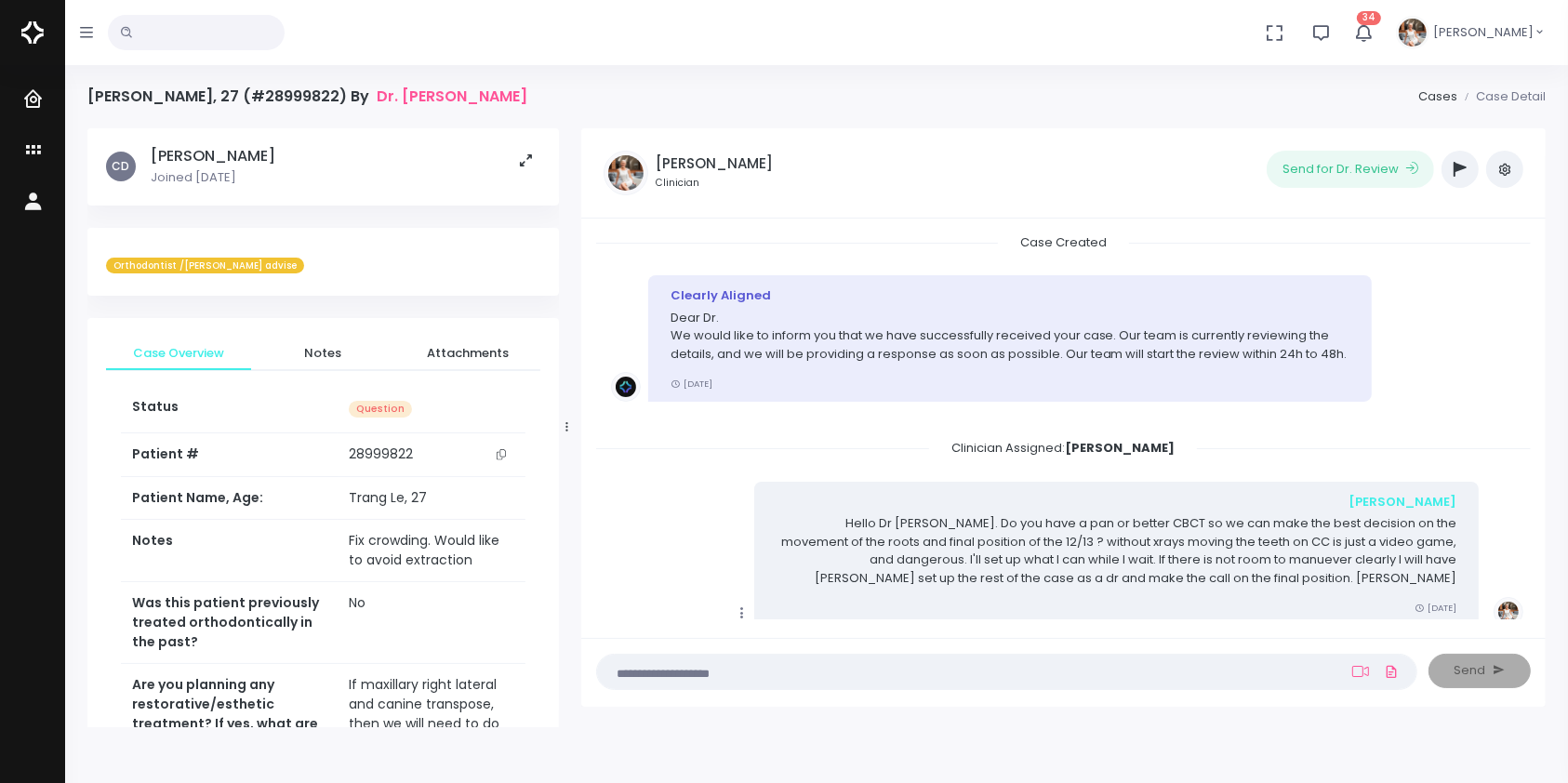
click at [1457, 166] on icon "button" at bounding box center [1460, 169] width 13 height 15
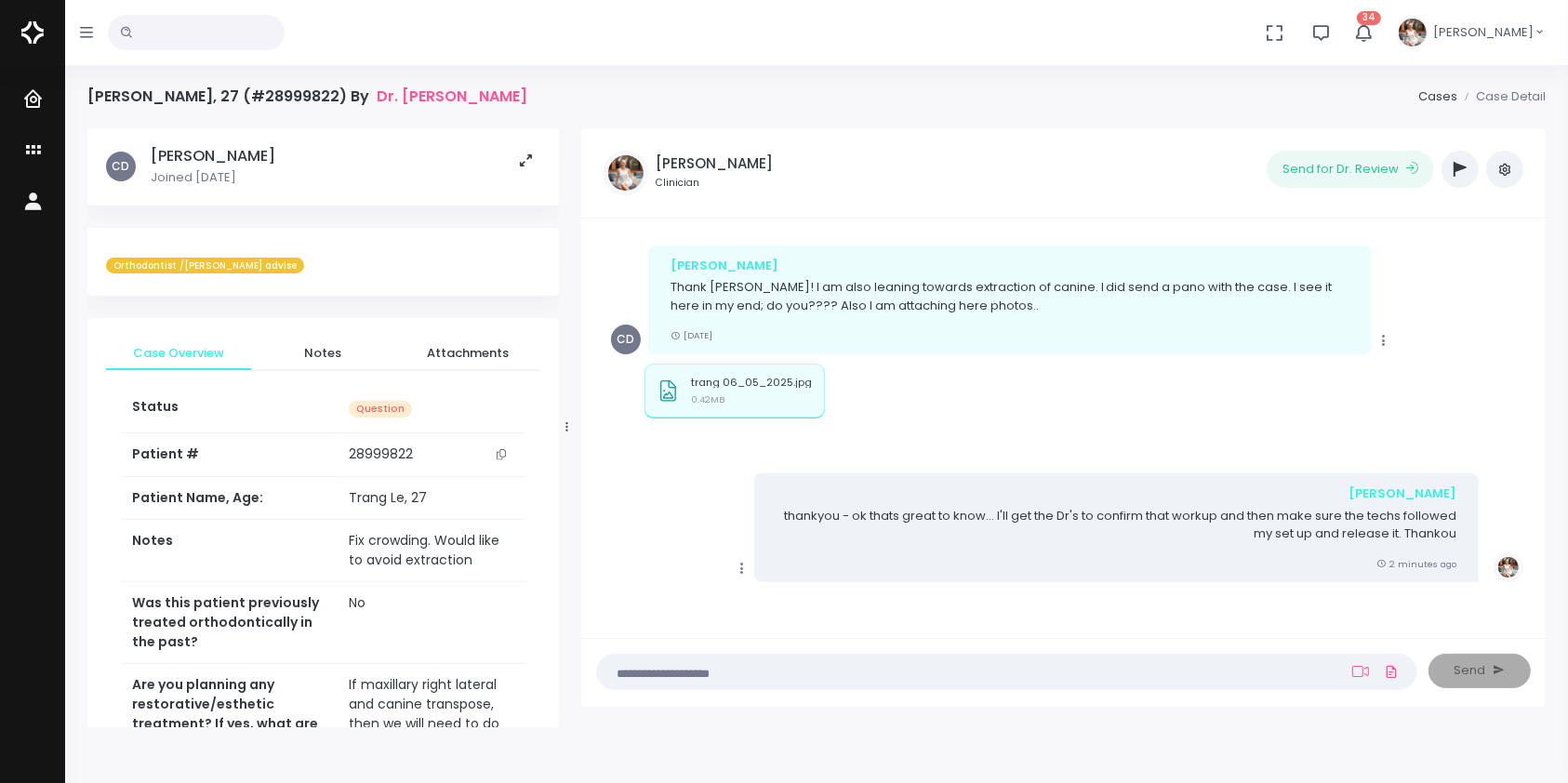
click at [1453, 159] on button "button" at bounding box center [1460, 168] width 37 height 37
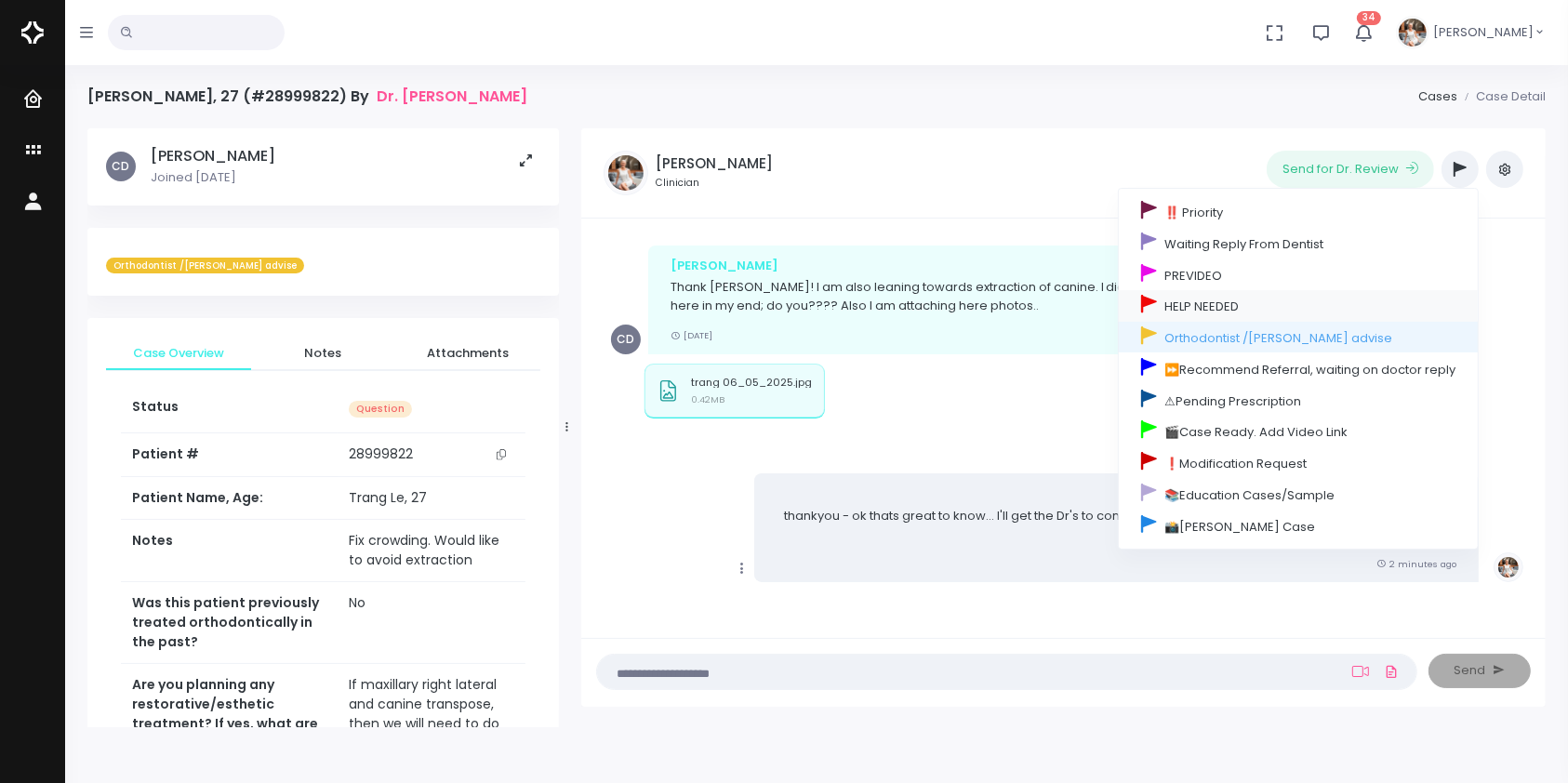
click at [1207, 302] on link "HELP NEEDED" at bounding box center [1298, 305] width 359 height 31
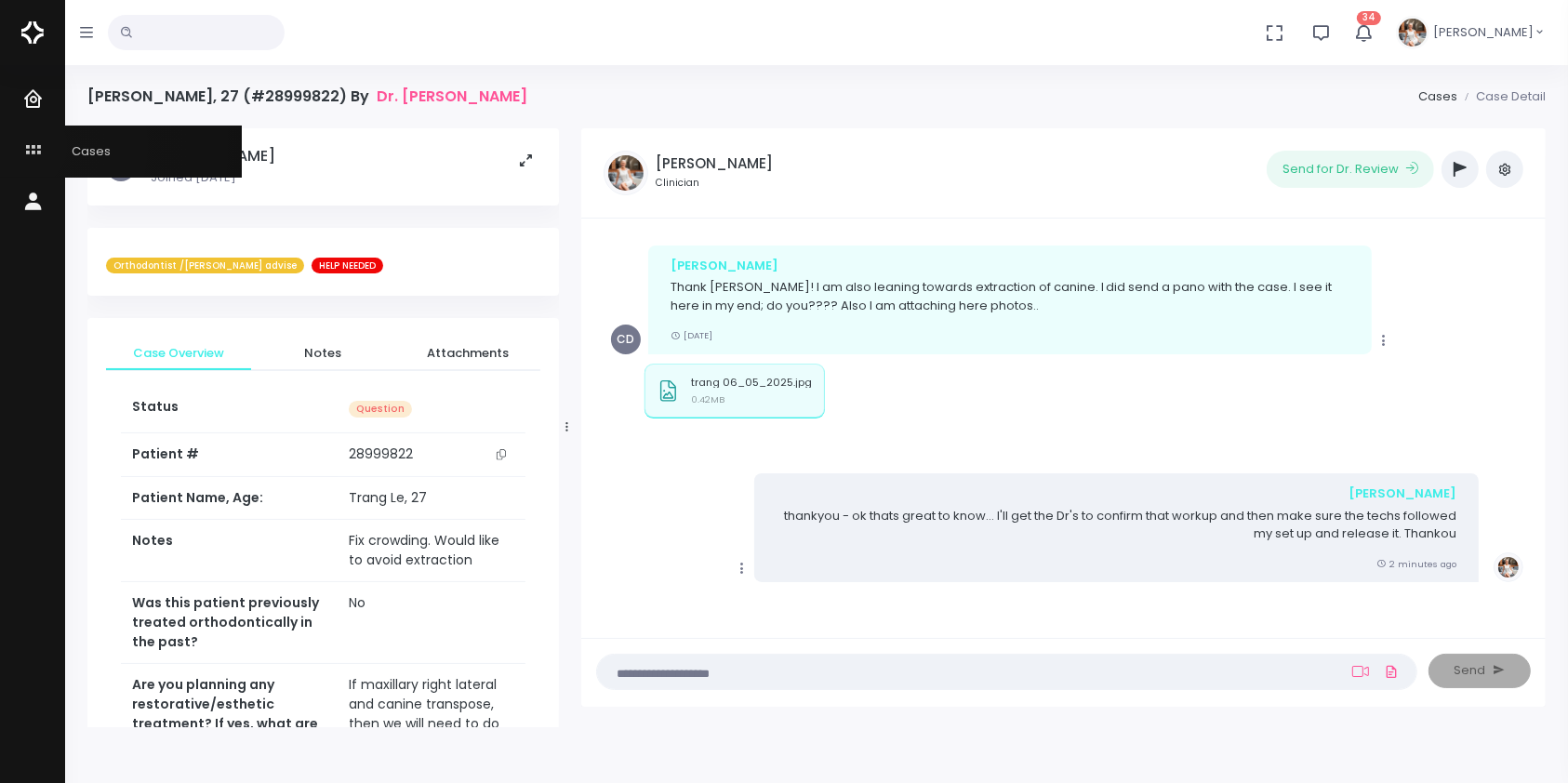
click at [27, 147] on icon "scrollable content" at bounding box center [34, 151] width 26 height 23
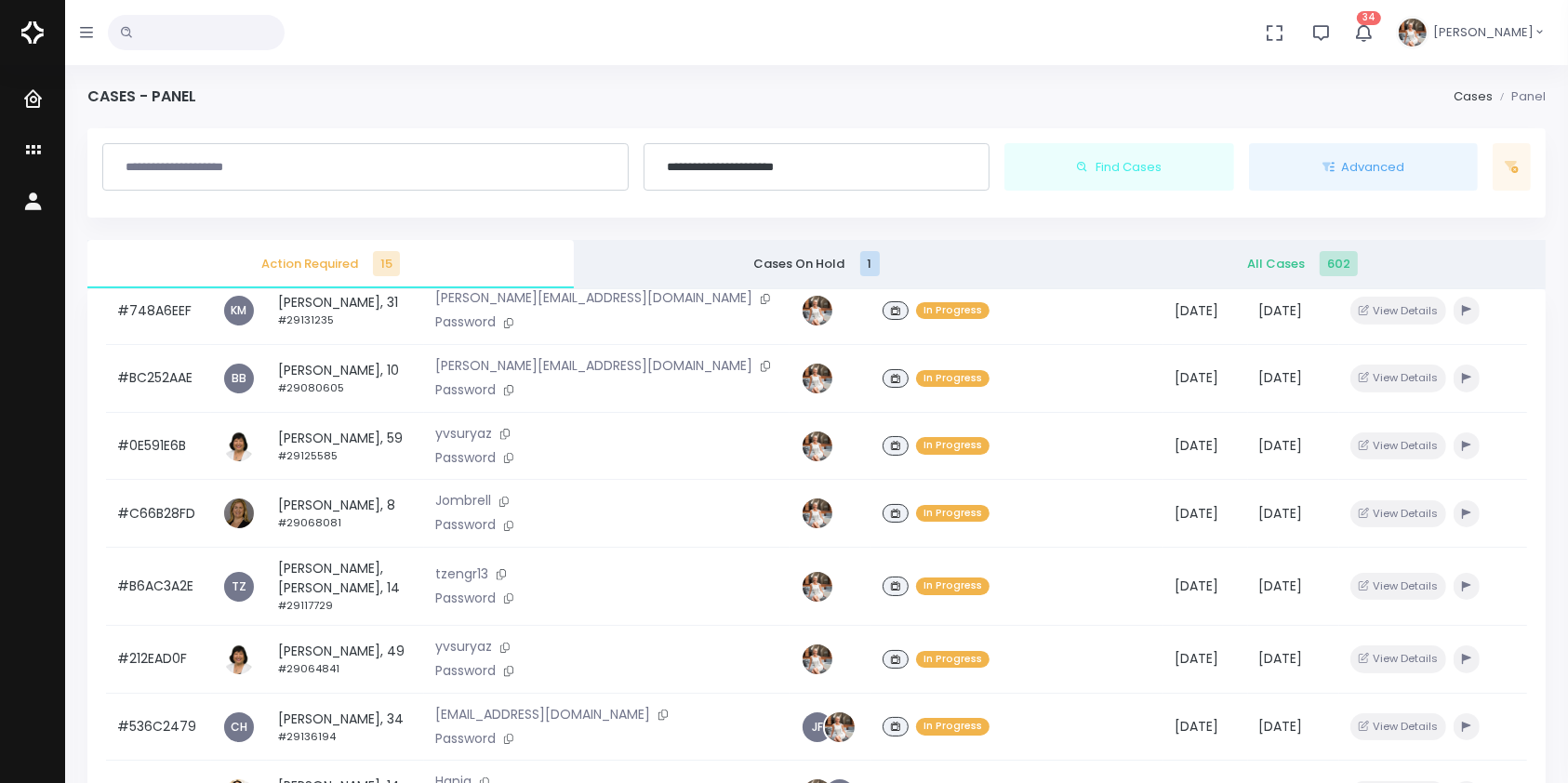
scroll to position [444, 0]
